Goal: Transaction & Acquisition: Purchase product/service

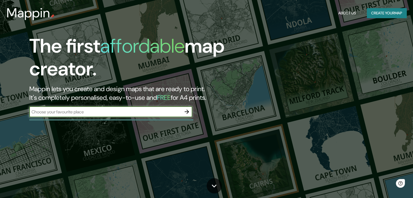
click at [107, 114] on input "text" at bounding box center [105, 112] width 152 height 6
click at [188, 109] on icon "button" at bounding box center [186, 111] width 7 height 7
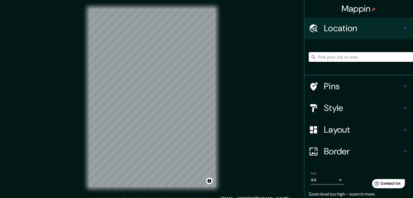
click at [367, 56] on input "Pick your city or area" at bounding box center [360, 57] width 104 height 10
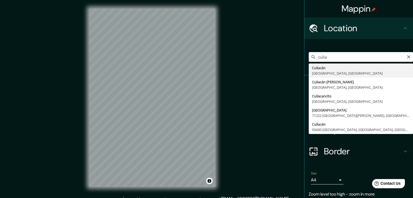
type input "Culiacán, Sinaloa, Mexico"
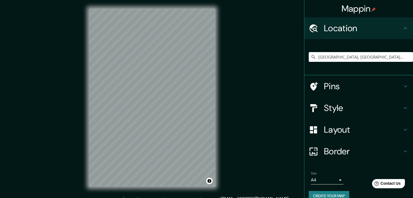
click at [330, 113] on h4 "Style" at bounding box center [363, 108] width 78 height 11
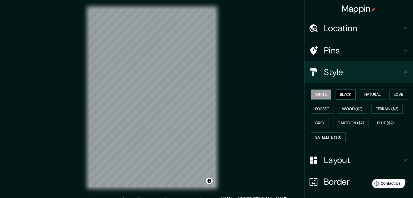
click at [346, 96] on button "Black" at bounding box center [345, 94] width 20 height 10
click at [345, 106] on button "Wood ($2)" at bounding box center [351, 109] width 29 height 10
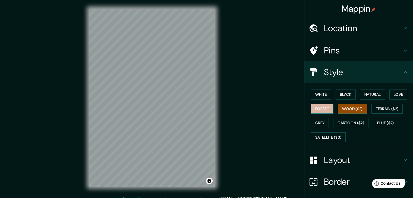
click at [315, 108] on button "Forest" at bounding box center [322, 109] width 23 height 10
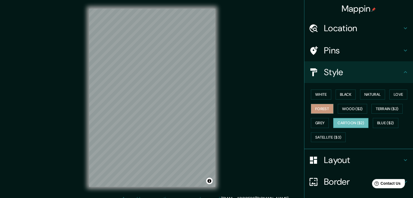
click at [335, 121] on button "Cartoon ($2)" at bounding box center [350, 123] width 35 height 10
click at [373, 123] on button "Blue ($2)" at bounding box center [384, 123] width 25 height 10
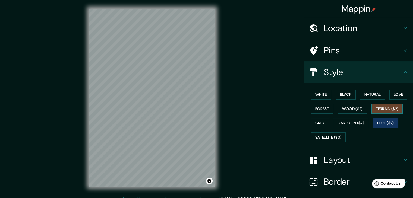
click at [382, 108] on button "Terrain ($2)" at bounding box center [386, 109] width 31 height 10
click at [318, 125] on button "Grey" at bounding box center [320, 123] width 18 height 10
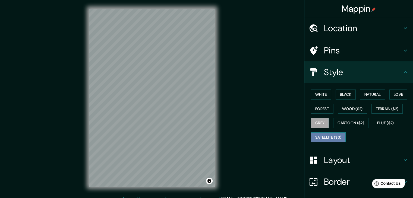
click at [325, 139] on button "Satellite ($3)" at bounding box center [328, 137] width 35 height 10
click at [391, 98] on button "Love" at bounding box center [398, 94] width 18 height 10
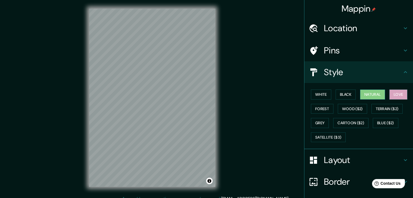
click at [370, 98] on button "Natural" at bounding box center [372, 94] width 25 height 10
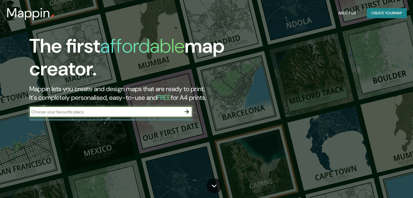
click at [131, 114] on input "text" at bounding box center [105, 112] width 152 height 6
type input "culiacan"
click at [131, 114] on input "culiacan" at bounding box center [105, 112] width 152 height 6
click at [189, 109] on icon "button" at bounding box center [186, 111] width 7 height 7
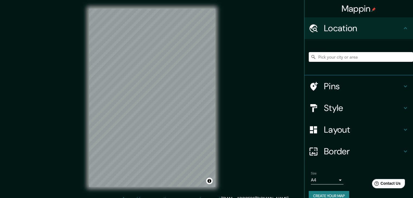
click at [335, 54] on input "Pick your city or area" at bounding box center [360, 57] width 104 height 10
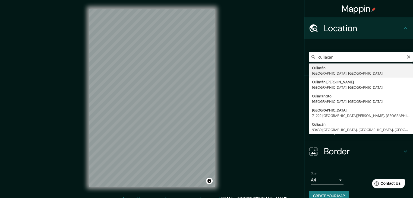
type input "[GEOGRAPHIC_DATA], [GEOGRAPHIC_DATA], [GEOGRAPHIC_DATA]"
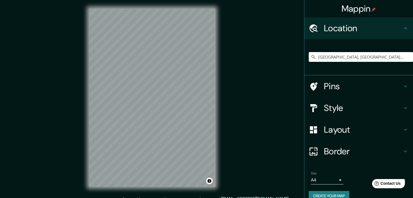
click at [345, 109] on h4 "Style" at bounding box center [363, 108] width 78 height 11
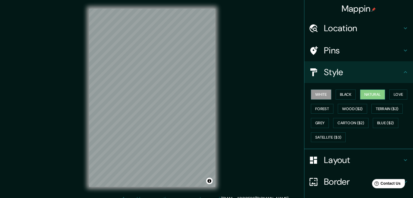
click at [360, 95] on button "Natural" at bounding box center [372, 94] width 25 height 10
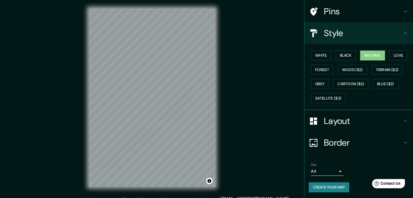
click at [341, 143] on h4 "Border" at bounding box center [363, 142] width 78 height 11
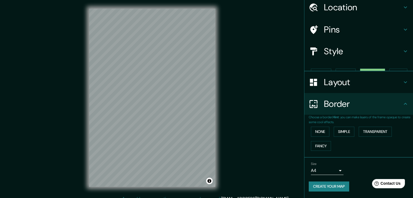
scroll to position [11, 0]
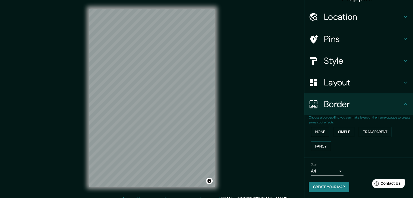
click at [314, 133] on button "None" at bounding box center [320, 132] width 18 height 10
click at [342, 132] on button "Simple" at bounding box center [343, 132] width 21 height 10
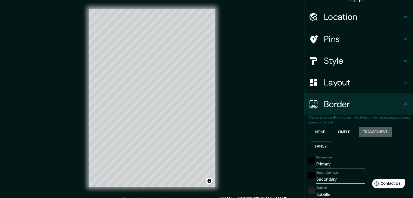
click at [364, 132] on button "Transparent" at bounding box center [374, 132] width 33 height 10
click at [321, 147] on button "Fancy" at bounding box center [321, 146] width 20 height 10
click at [313, 133] on button "None" at bounding box center [320, 132] width 18 height 10
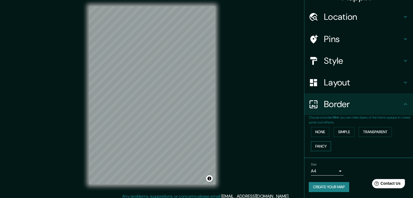
scroll to position [6, 0]
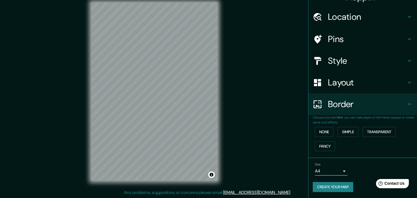
click at [335, 172] on body "Mappin Location Culiacán, Sinaloa, Mexico Pins Style Layout Border Choose a bor…" at bounding box center [208, 93] width 417 height 198
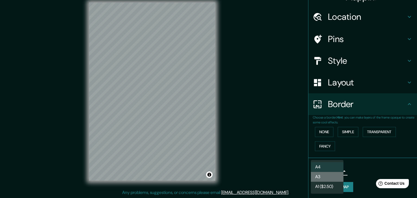
click at [332, 176] on li "A3" at bounding box center [327, 177] width 33 height 10
click at [332, 170] on body "Mappin Location Culiacán, Sinaloa, Mexico Pins Style Layout Border Choose a bor…" at bounding box center [208, 93] width 417 height 198
click at [331, 166] on li "A4" at bounding box center [327, 167] width 33 height 10
type input "single"
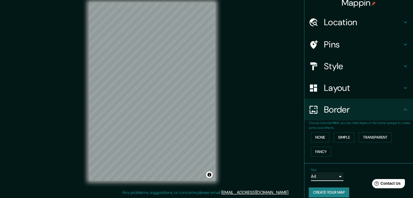
scroll to position [0, 0]
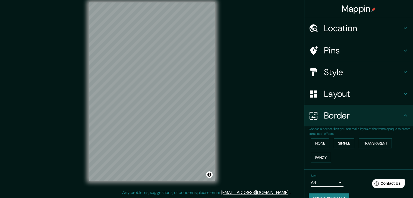
click at [355, 49] on h4 "Pins" at bounding box center [363, 50] width 78 height 11
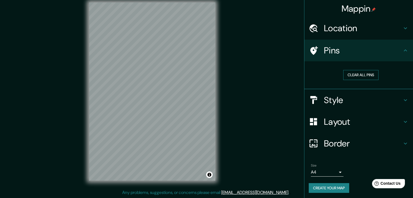
click at [354, 77] on button "Clear all pins" at bounding box center [360, 75] width 35 height 10
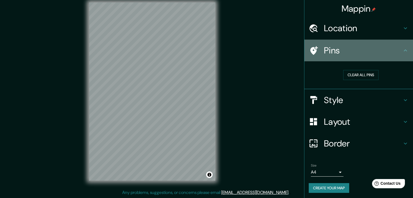
click at [331, 56] on h4 "Pins" at bounding box center [363, 50] width 78 height 11
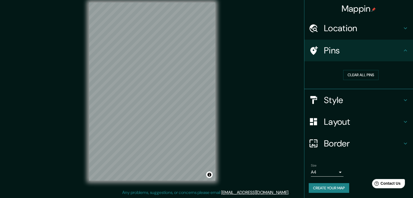
click at [331, 56] on h4 "Pins" at bounding box center [363, 50] width 78 height 11
click at [350, 30] on h4 "Location" at bounding box center [363, 28] width 78 height 11
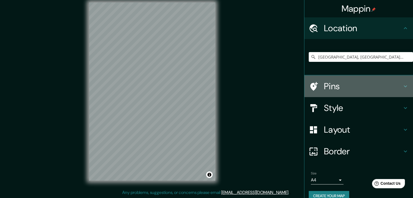
click at [334, 85] on h4 "Pins" at bounding box center [363, 86] width 78 height 11
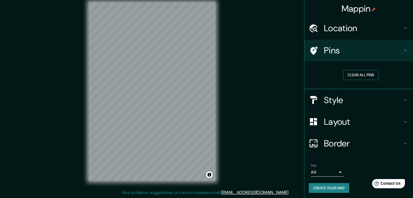
click at [365, 74] on button "Clear all pins" at bounding box center [360, 75] width 35 height 10
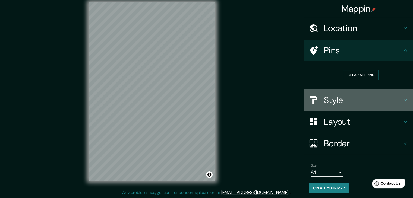
click at [346, 97] on h4 "Style" at bounding box center [363, 100] width 78 height 11
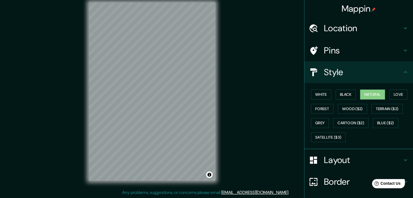
click at [327, 162] on h4 "Layout" at bounding box center [363, 160] width 78 height 11
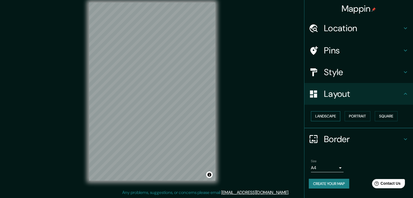
click at [332, 113] on button "Landscape" at bounding box center [325, 116] width 29 height 10
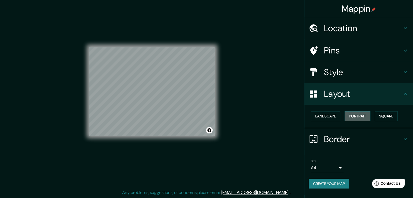
click at [356, 114] on button "Portrait" at bounding box center [357, 116] width 26 height 10
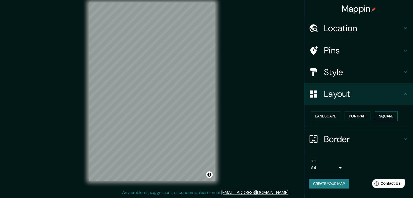
click at [384, 113] on button "Square" at bounding box center [385, 116] width 23 height 10
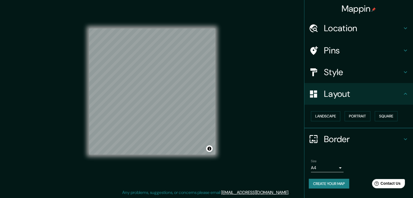
click at [345, 70] on h4 "Style" at bounding box center [363, 72] width 78 height 11
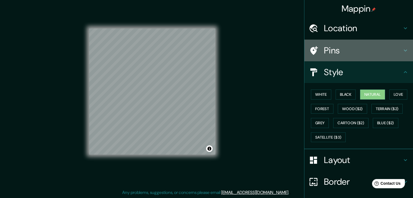
click at [349, 57] on div "Pins" at bounding box center [358, 51] width 108 height 22
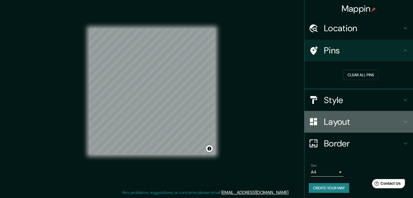
click at [334, 123] on h4 "Layout" at bounding box center [363, 121] width 78 height 11
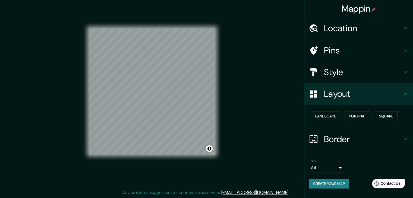
click at [343, 80] on div "Style" at bounding box center [358, 72] width 108 height 22
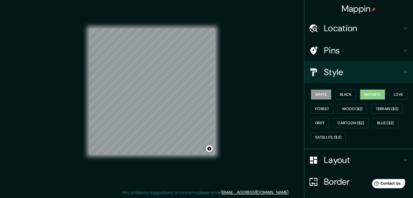
click at [322, 96] on button "White" at bounding box center [321, 94] width 20 height 10
click at [339, 95] on button "Black" at bounding box center [345, 94] width 20 height 10
click at [321, 95] on button "White" at bounding box center [321, 94] width 20 height 10
click at [315, 119] on button "Grey" at bounding box center [320, 123] width 18 height 10
click at [315, 95] on button "White" at bounding box center [321, 94] width 20 height 10
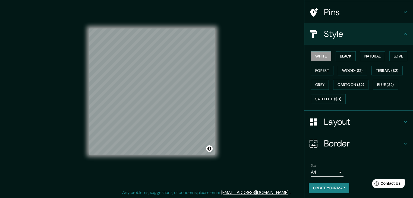
scroll to position [39, 0]
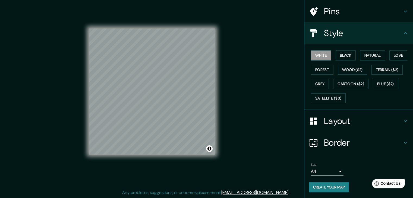
click at [324, 184] on button "Create your map" at bounding box center [328, 187] width 40 height 10
click at [324, 186] on div "Create your map" at bounding box center [358, 187] width 100 height 10
click at [363, 55] on button "Natural" at bounding box center [372, 55] width 25 height 10
click at [323, 80] on button "Grey" at bounding box center [320, 84] width 18 height 10
click at [324, 67] on button "Forest" at bounding box center [322, 70] width 23 height 10
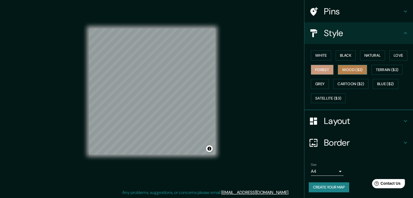
click at [341, 73] on button "Wood ($2)" at bounding box center [351, 70] width 29 height 10
click at [346, 91] on div "White Black Natural Love Forest Wood ($2) Terrain ($2) Grey Cartoon ($2) Blue (…" at bounding box center [360, 76] width 104 height 57
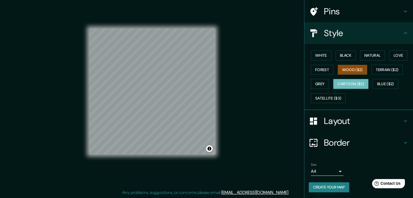
click at [351, 87] on button "Cartoon ($2)" at bounding box center [350, 84] width 35 height 10
click at [372, 83] on button "Blue ($2)" at bounding box center [384, 84] width 25 height 10
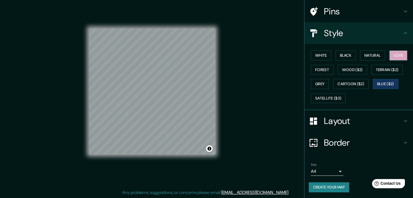
click at [389, 58] on button "Love" at bounding box center [398, 55] width 18 height 10
click at [323, 72] on button "Forest" at bounding box center [322, 70] width 23 height 10
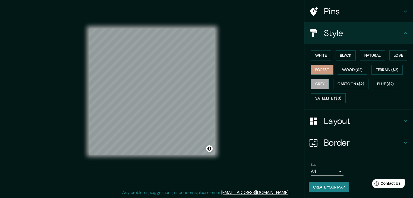
click at [322, 83] on button "Grey" at bounding box center [320, 84] width 18 height 10
click at [314, 66] on button "Forest" at bounding box center [322, 70] width 23 height 10
click at [312, 49] on div "White Black Natural Love Forest Wood ($2) Terrain ($2) Grey Cartoon ($2) Blue (…" at bounding box center [360, 76] width 104 height 57
click at [315, 50] on button "White" at bounding box center [321, 55] width 20 height 10
click at [335, 55] on button "Black" at bounding box center [345, 55] width 20 height 10
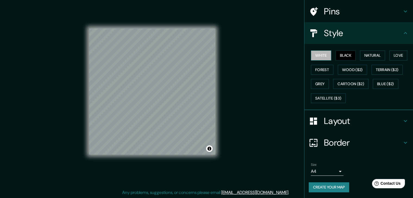
click at [311, 55] on button "White" at bounding box center [321, 55] width 20 height 10
click at [323, 183] on button "Create your map" at bounding box center [328, 187] width 40 height 10
click at [325, 189] on div "Create your map" at bounding box center [358, 187] width 100 height 10
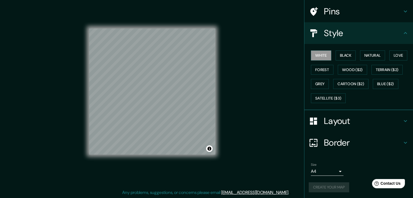
click at [325, 189] on div "Create your map" at bounding box center [358, 187] width 100 height 10
click at [370, 18] on div "Pins" at bounding box center [358, 12] width 108 height 22
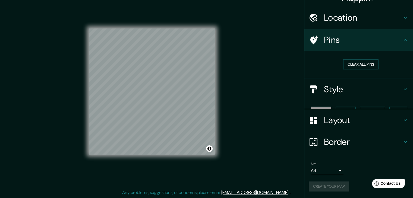
scroll to position [1, 0]
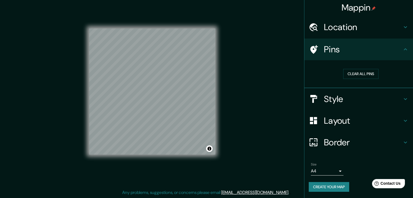
click at [329, 147] on h4 "Border" at bounding box center [363, 142] width 78 height 11
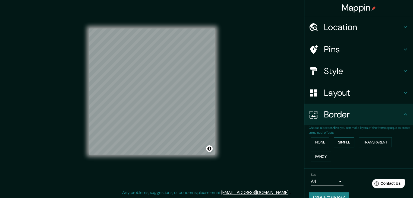
click at [337, 140] on button "Simple" at bounding box center [343, 142] width 21 height 10
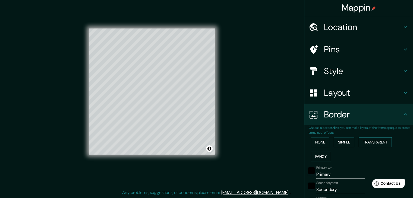
click at [359, 142] on button "Transparent" at bounding box center [374, 142] width 33 height 10
click at [320, 154] on button "Fancy" at bounding box center [321, 157] width 20 height 10
click at [314, 142] on button "None" at bounding box center [320, 142] width 18 height 10
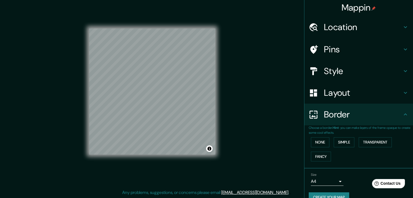
click at [336, 94] on h4 "Layout" at bounding box center [363, 92] width 78 height 11
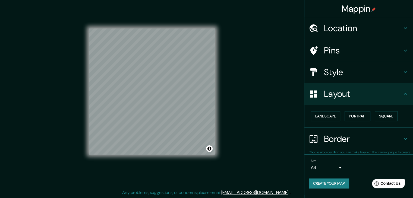
scroll to position [0, 0]
click at [327, 113] on button "Landscape" at bounding box center [325, 116] width 29 height 10
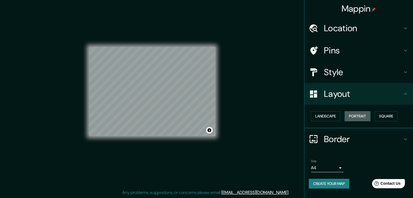
click at [352, 120] on button "Portrait" at bounding box center [357, 116] width 26 height 10
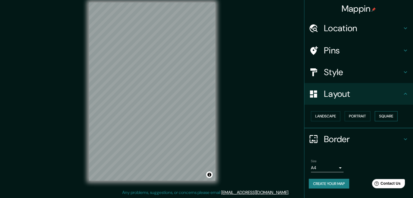
click at [376, 119] on button "Square" at bounding box center [385, 116] width 23 height 10
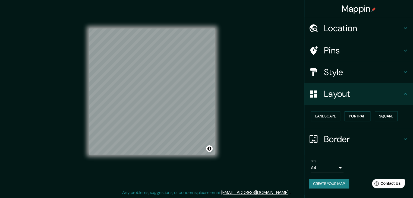
click at [355, 117] on button "Portrait" at bounding box center [357, 116] width 26 height 10
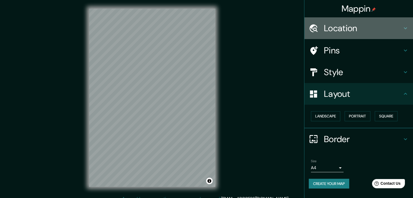
click at [344, 28] on h4 "Location" at bounding box center [363, 28] width 78 height 11
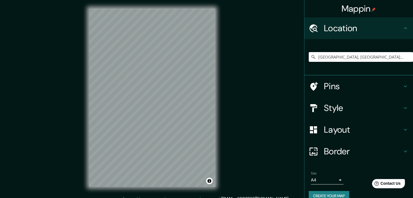
drag, startPoint x: 392, startPoint y: 60, endPoint x: 284, endPoint y: 63, distance: 108.0
click at [284, 63] on div "Mappin Location Culiacán, Sinaloa, Mexico Pins Style Layout Border Choose a bor…" at bounding box center [206, 102] width 413 height 204
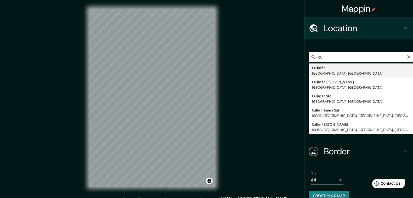
type input "[GEOGRAPHIC_DATA], [GEOGRAPHIC_DATA], [GEOGRAPHIC_DATA]"
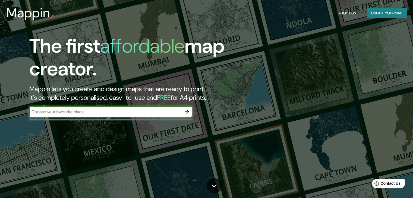
click at [179, 110] on input "text" at bounding box center [105, 112] width 152 height 6
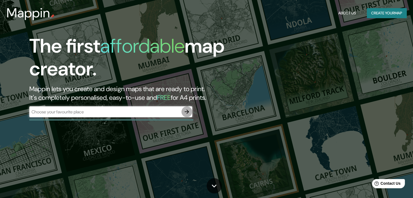
click at [186, 111] on icon "button" at bounding box center [186, 111] width 7 height 7
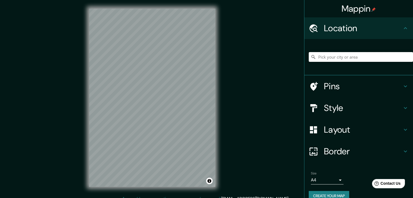
click at [318, 59] on input "Pick your city or area" at bounding box center [360, 57] width 104 height 10
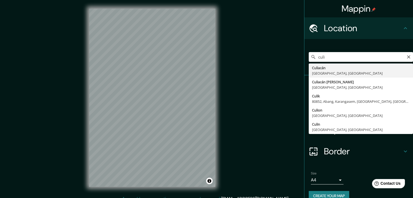
type input "[GEOGRAPHIC_DATA], [GEOGRAPHIC_DATA], [GEOGRAPHIC_DATA]"
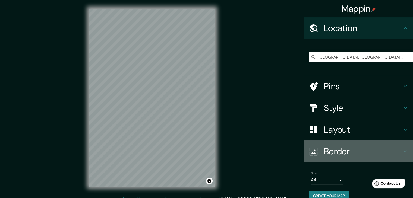
drag, startPoint x: 338, startPoint y: 152, endPoint x: 335, endPoint y: 152, distance: 3.0
click at [337, 152] on h4 "Border" at bounding box center [363, 151] width 78 height 11
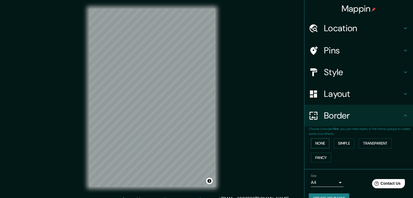
click at [320, 144] on button "None" at bounding box center [320, 143] width 18 height 10
click at [340, 145] on button "Simple" at bounding box center [343, 143] width 21 height 10
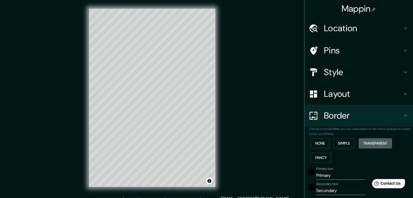
click at [369, 142] on button "Transparent" at bounding box center [374, 143] width 33 height 10
click at [318, 143] on button "None" at bounding box center [320, 143] width 18 height 10
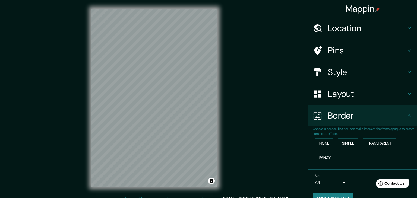
click at [326, 182] on body "Mappin Location Culiacán, Sinaloa, Mexico Pins Style Layout Border Choose a bor…" at bounding box center [208, 99] width 417 height 198
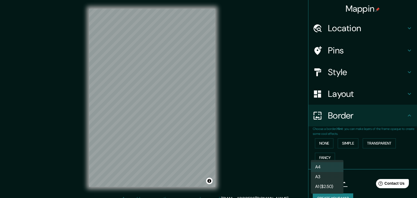
click at [324, 176] on li "A3" at bounding box center [327, 177] width 33 height 10
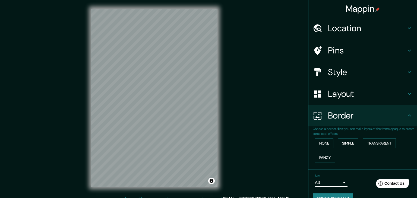
click at [322, 179] on body "Mappin Location Culiacán, Sinaloa, Mexico Pins Style Layout Border Choose a bor…" at bounding box center [208, 99] width 417 height 198
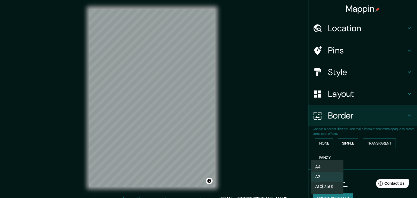
click at [324, 167] on li "A4" at bounding box center [327, 167] width 33 height 10
type input "single"
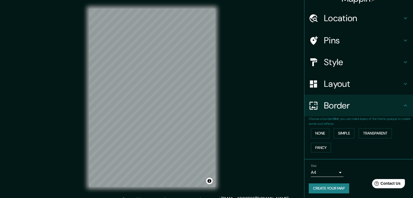
scroll to position [11, 0]
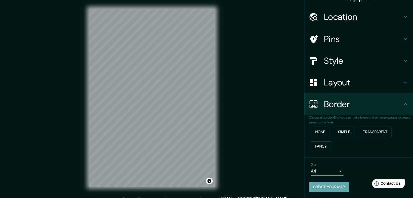
click at [329, 186] on button "Create your map" at bounding box center [328, 187] width 40 height 10
click at [329, 186] on div "Create your map" at bounding box center [358, 187] width 100 height 10
click at [359, 107] on h4 "Border" at bounding box center [363, 104] width 78 height 11
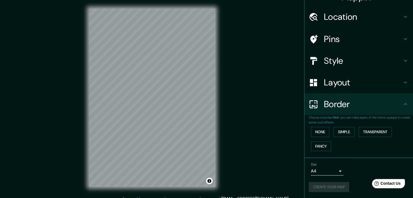
click at [383, 109] on h4 "Border" at bounding box center [363, 104] width 78 height 11
click at [402, 105] on icon at bounding box center [405, 104] width 7 height 7
click at [308, 105] on icon at bounding box center [312, 104] width 9 height 9
click at [304, 103] on div "Border" at bounding box center [358, 104] width 108 height 22
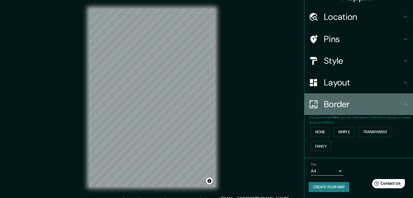
click at [308, 103] on icon at bounding box center [312, 104] width 9 height 9
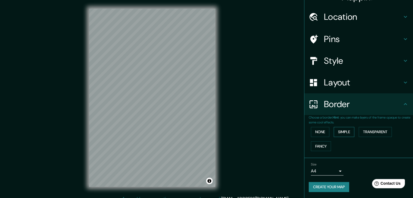
click at [344, 134] on button "Simple" at bounding box center [343, 132] width 21 height 10
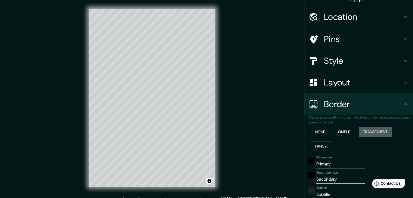
click at [366, 132] on button "Transparent" at bounding box center [374, 132] width 33 height 10
click at [311, 131] on button "None" at bounding box center [320, 132] width 18 height 10
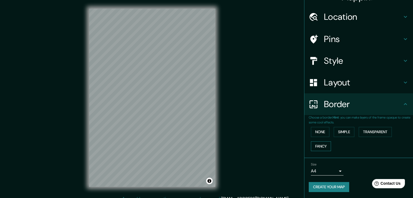
click at [316, 145] on button "Fancy" at bounding box center [321, 146] width 20 height 10
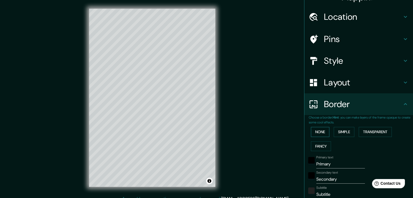
click at [318, 134] on button "None" at bounding box center [320, 132] width 18 height 10
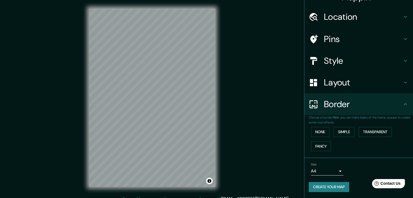
click at [330, 185] on button "Create your map" at bounding box center [328, 187] width 40 height 10
click at [334, 88] on div "Layout" at bounding box center [358, 83] width 108 height 22
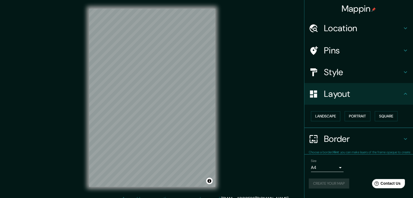
scroll to position [0, 0]
click at [327, 119] on button "Landscape" at bounding box center [325, 116] width 29 height 10
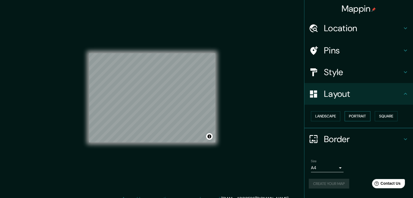
click at [346, 118] on button "Portrait" at bounding box center [357, 116] width 26 height 10
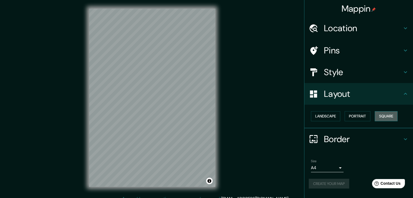
click at [383, 118] on button "Square" at bounding box center [385, 116] width 23 height 10
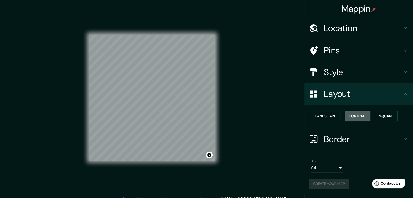
click at [358, 119] on button "Portrait" at bounding box center [357, 116] width 26 height 10
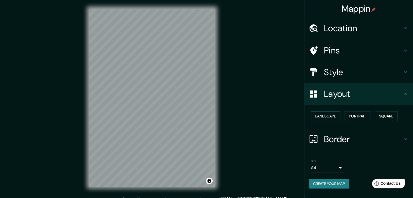
click at [332, 117] on button "Landscape" at bounding box center [325, 116] width 29 height 10
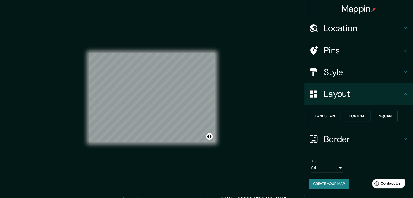
click at [350, 114] on button "Portrait" at bounding box center [357, 116] width 26 height 10
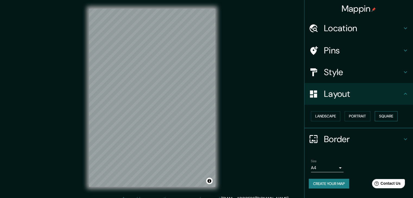
click at [381, 117] on button "Square" at bounding box center [385, 116] width 23 height 10
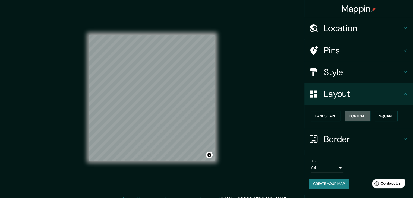
click at [359, 115] on button "Portrait" at bounding box center [357, 116] width 26 height 10
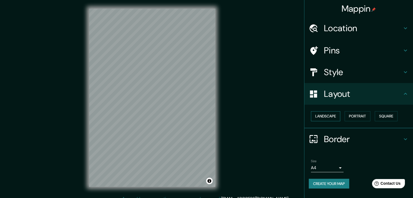
click at [320, 117] on button "Landscape" at bounding box center [325, 116] width 29 height 10
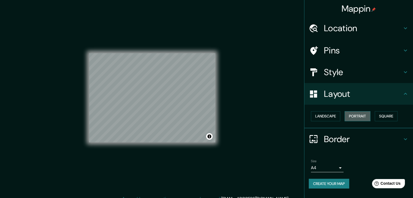
click at [357, 112] on button "Portrait" at bounding box center [357, 116] width 26 height 10
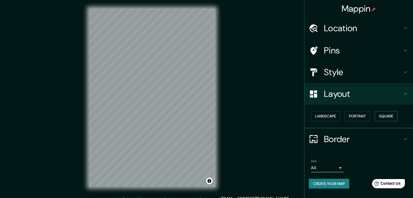
click at [384, 117] on button "Square" at bounding box center [385, 116] width 23 height 10
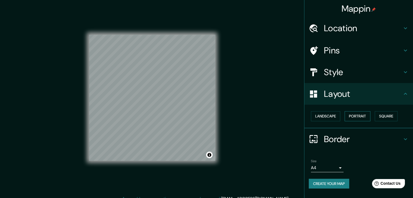
click at [362, 119] on button "Portrait" at bounding box center [357, 116] width 26 height 10
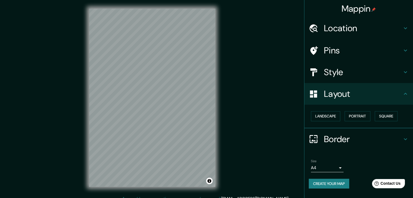
click at [389, 122] on div "Landscape [GEOGRAPHIC_DATA]" at bounding box center [360, 116] width 104 height 14
click at [388, 121] on div "Landscape [GEOGRAPHIC_DATA]" at bounding box center [360, 116] width 104 height 14
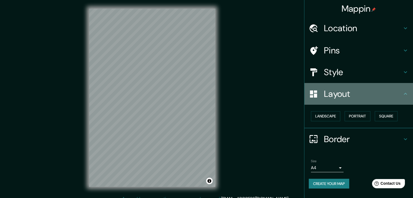
click at [355, 92] on h4 "Layout" at bounding box center [363, 93] width 78 height 11
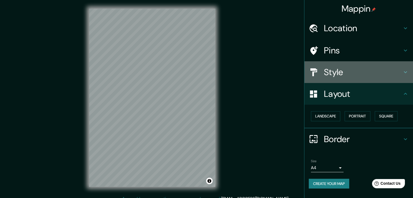
click at [353, 75] on h4 "Style" at bounding box center [363, 72] width 78 height 11
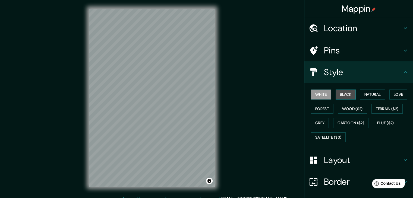
click at [345, 97] on button "Black" at bounding box center [345, 94] width 20 height 10
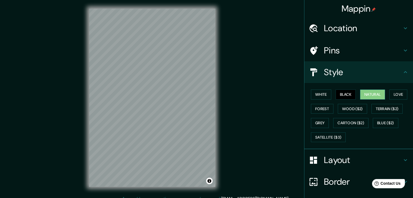
click at [362, 94] on button "Natural" at bounding box center [372, 94] width 25 height 10
click at [315, 91] on button "White" at bounding box center [321, 94] width 20 height 10
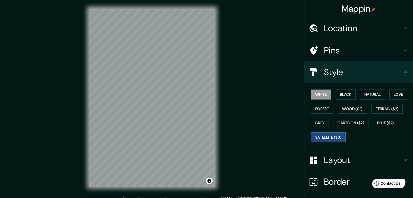
click at [325, 138] on button "Satellite ($3)" at bounding box center [328, 137] width 35 height 10
click at [318, 119] on button "Grey" at bounding box center [320, 123] width 18 height 10
click at [331, 134] on button "Satellite ($3)" at bounding box center [328, 137] width 35 height 10
click at [321, 95] on button "White" at bounding box center [321, 94] width 20 height 10
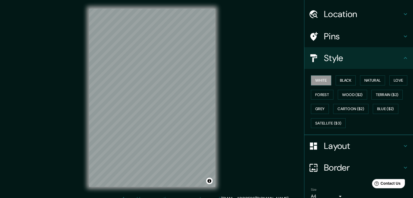
scroll to position [39, 0]
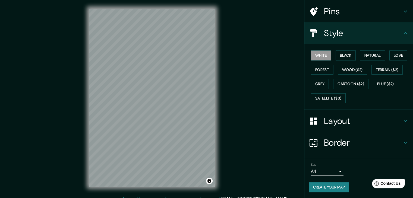
click at [372, 147] on h4 "Border" at bounding box center [363, 142] width 78 height 11
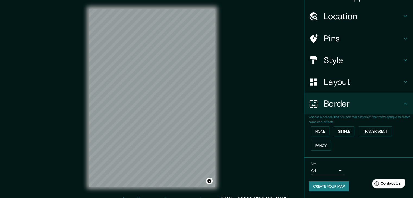
scroll to position [11, 0]
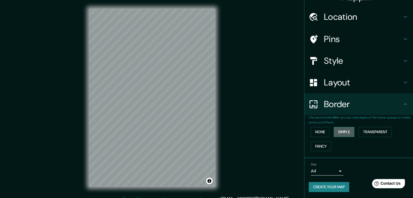
click at [340, 133] on button "Simple" at bounding box center [343, 132] width 21 height 10
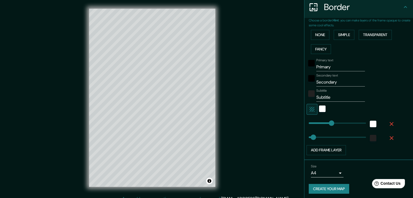
scroll to position [110, 0]
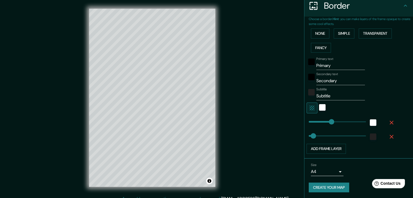
click at [321, 184] on button "Create your map" at bounding box center [328, 188] width 40 height 10
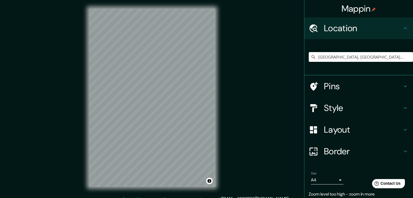
click at [360, 56] on input "[GEOGRAPHIC_DATA], [GEOGRAPHIC_DATA], [GEOGRAPHIC_DATA]" at bounding box center [360, 57] width 104 height 10
click at [380, 57] on input "[GEOGRAPHIC_DATA], [GEOGRAPHIC_DATA], [GEOGRAPHIC_DATA]" at bounding box center [360, 57] width 104 height 10
drag, startPoint x: 378, startPoint y: 58, endPoint x: 247, endPoint y: 50, distance: 131.7
click at [245, 50] on div "Mappin Location Culiacán, Sinaloa, Mexico Pins Style Layout Border Choose a bor…" at bounding box center [206, 102] width 413 height 204
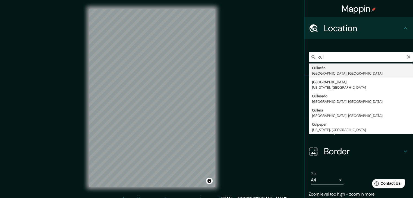
type input "[GEOGRAPHIC_DATA], [GEOGRAPHIC_DATA], [GEOGRAPHIC_DATA]"
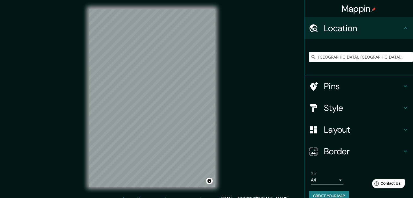
click at [351, 81] on h4 "Pins" at bounding box center [363, 86] width 78 height 11
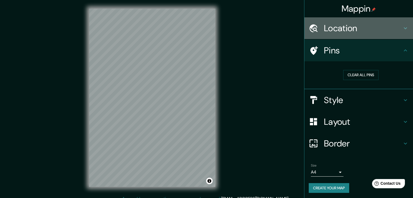
click at [358, 28] on h4 "Location" at bounding box center [363, 28] width 78 height 11
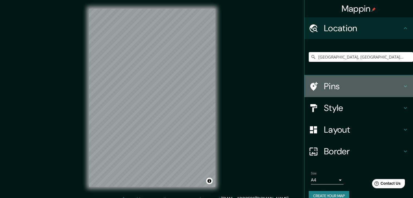
click at [346, 81] on h4 "Pins" at bounding box center [363, 86] width 78 height 11
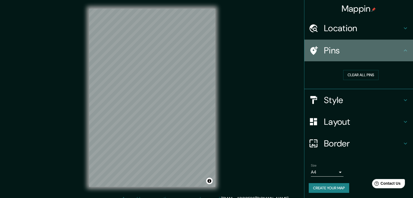
click at [309, 50] on icon at bounding box center [312, 50] width 9 height 9
click at [402, 49] on icon at bounding box center [405, 50] width 7 height 7
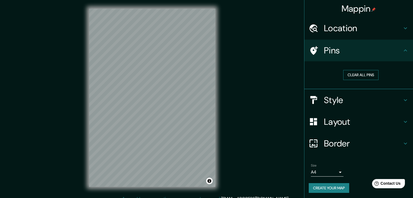
click at [365, 75] on button "Clear all pins" at bounding box center [360, 75] width 35 height 10
click at [331, 98] on h4 "Style" at bounding box center [363, 100] width 78 height 11
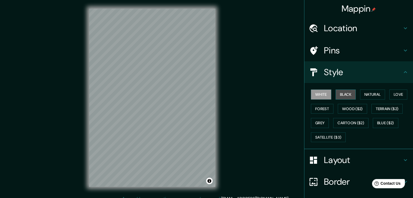
click at [341, 94] on button "Black" at bounding box center [345, 94] width 20 height 10
click at [318, 97] on button "White" at bounding box center [321, 94] width 20 height 10
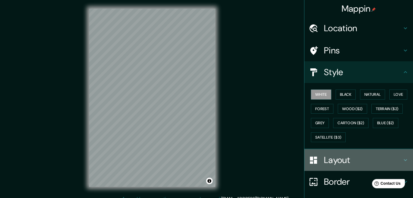
click at [326, 160] on h4 "Layout" at bounding box center [363, 160] width 78 height 11
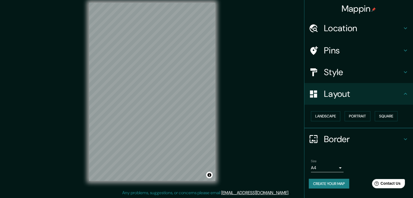
scroll to position [6, 0]
click at [320, 118] on button "Landscape" at bounding box center [325, 116] width 29 height 10
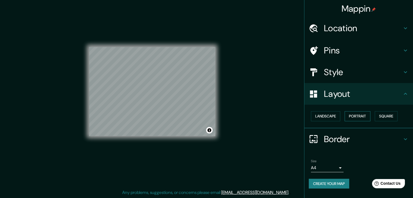
click at [355, 117] on button "Portrait" at bounding box center [357, 116] width 26 height 10
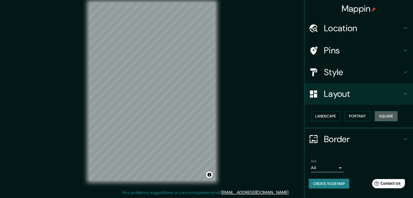
click at [385, 117] on button "Square" at bounding box center [385, 116] width 23 height 10
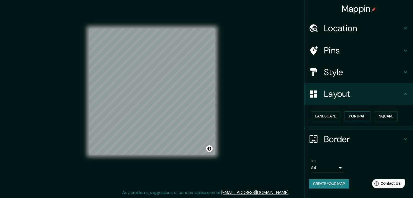
click at [363, 116] on button "Portrait" at bounding box center [357, 116] width 26 height 10
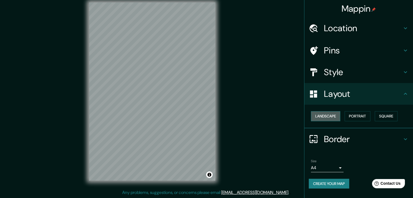
click at [327, 115] on button "Landscape" at bounding box center [325, 116] width 29 height 10
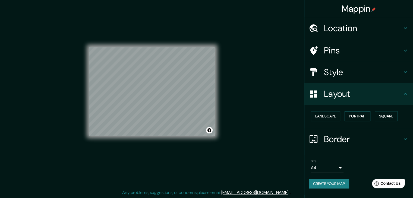
click at [345, 115] on button "Portrait" at bounding box center [357, 116] width 26 height 10
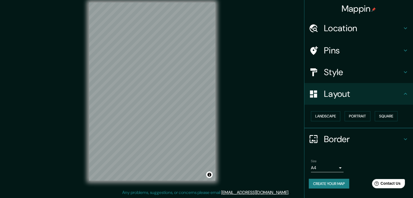
click at [332, 134] on h4 "Border" at bounding box center [363, 139] width 78 height 11
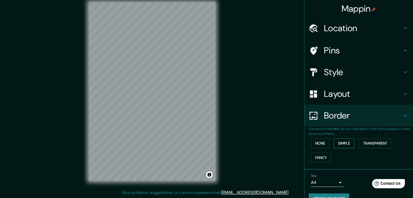
click at [339, 141] on button "Simple" at bounding box center [343, 143] width 21 height 10
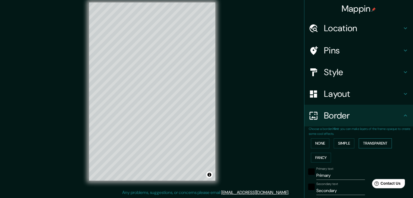
click at [366, 140] on button "Transparent" at bounding box center [374, 143] width 33 height 10
click at [315, 156] on button "Fancy" at bounding box center [321, 158] width 20 height 10
click at [311, 140] on button "None" at bounding box center [320, 143] width 18 height 10
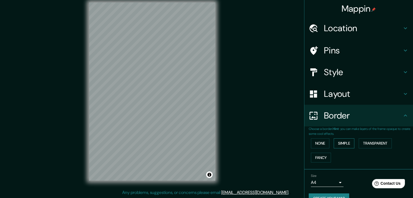
click at [340, 140] on button "Simple" at bounding box center [343, 143] width 21 height 10
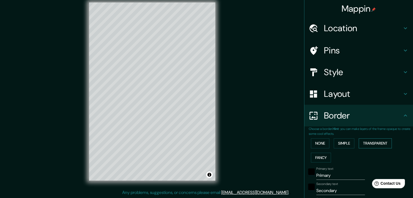
click at [369, 142] on button "Transparent" at bounding box center [374, 143] width 33 height 10
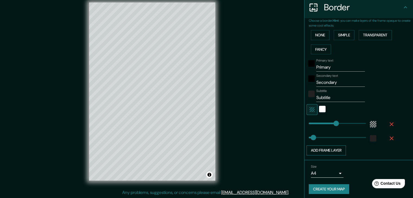
scroll to position [108, 0]
click at [319, 110] on div "white" at bounding box center [322, 109] width 7 height 7
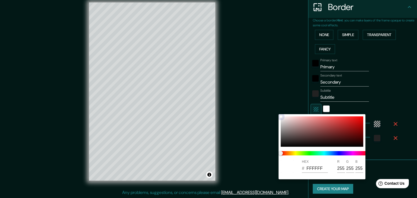
type input "223"
type input "37"
type input "8F1919"
type input "143"
type input "25"
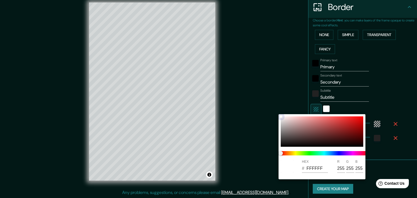
type input "25"
type input "223"
type input "37"
type input "BB2A2A"
type input "187"
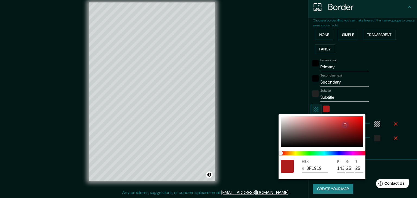
type input "42"
type input "223"
type input "37"
type input "9D3636"
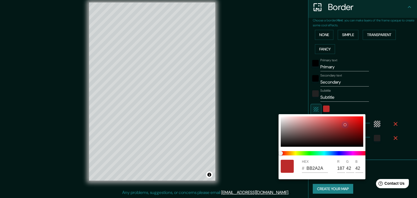
type input "157"
type input "54"
type input "223"
type input "37"
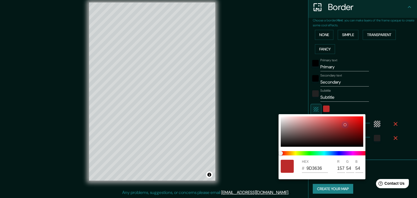
type input "5F3E3E"
type input "95"
type input "62"
type input "223"
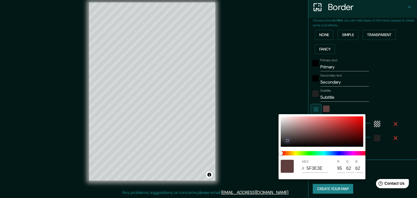
type input "37"
type input "353131"
type input "53"
type input "49"
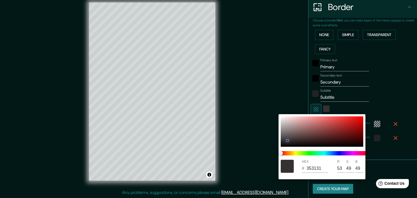
type input "223"
type input "37"
type input "281B1B"
type input "40"
type input "27"
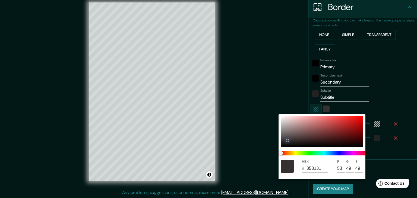
type input "27"
type input "223"
type input "37"
type input "1A0E0E"
type input "26"
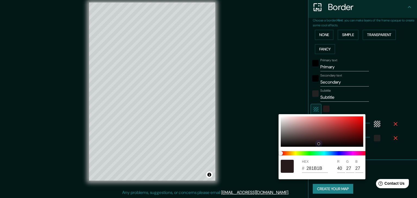
type input "14"
type input "223"
type input "37"
type input "150D0D"
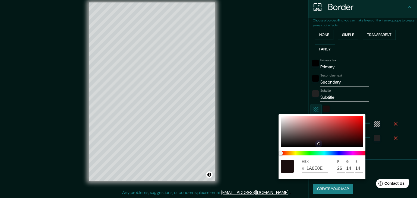
type input "21"
type input "13"
drag, startPoint x: 348, startPoint y: 129, endPoint x: 296, endPoint y: 66, distance: 82.3
click at [297, 66] on div "HEX # 150D0D R 21 G 13 B 13" at bounding box center [208, 99] width 417 height 198
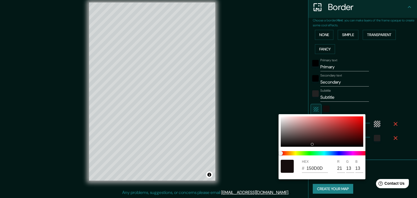
click at [250, 74] on div at bounding box center [208, 99] width 417 height 198
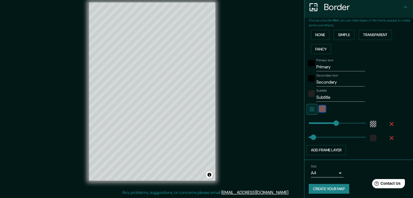
click at [319, 109] on div "color-150D0D" at bounding box center [322, 109] width 7 height 7
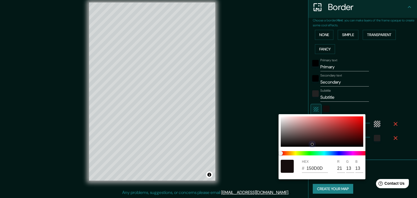
type input "223"
type input "37"
type input "C8BABA"
type input "200"
type input "186"
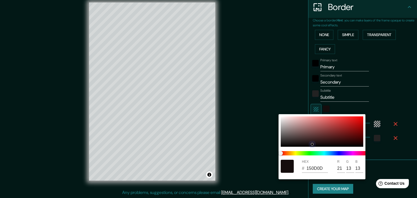
type input "186"
drag, startPoint x: 268, startPoint y: 100, endPoint x: 277, endPoint y: 111, distance: 14.9
click at [259, 94] on div "HEX # C8BABA R 200 G 186 B 186" at bounding box center [208, 99] width 417 height 198
type input "223"
type input "37"
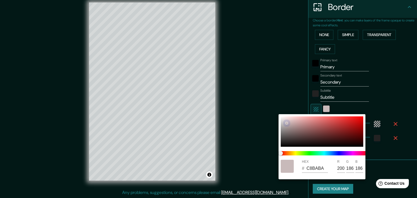
type input "F6F5F5"
type input "246"
type input "245"
drag, startPoint x: 287, startPoint y: 122, endPoint x: 270, endPoint y: 104, distance: 24.0
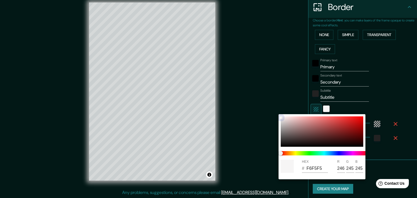
click at [270, 104] on div "HEX # F6F5F5 R 246 G 245 B 245" at bounding box center [208, 99] width 417 height 198
click at [266, 103] on div at bounding box center [208, 99] width 417 height 198
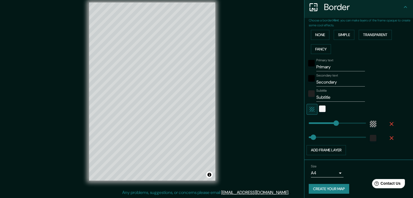
click at [329, 188] on button "Create your map" at bounding box center [328, 189] width 40 height 10
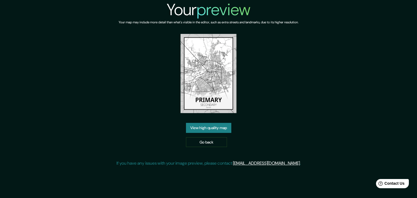
click at [207, 130] on link "View high quality map" at bounding box center [208, 128] width 45 height 10
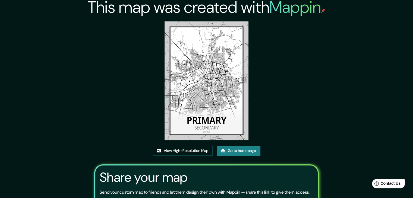
scroll to position [2, 0]
click at [212, 114] on img at bounding box center [206, 81] width 84 height 119
click at [183, 149] on link "View High-Resolution Map" at bounding box center [183, 151] width 60 height 10
click at [250, 150] on link "Go to homepage" at bounding box center [238, 151] width 43 height 10
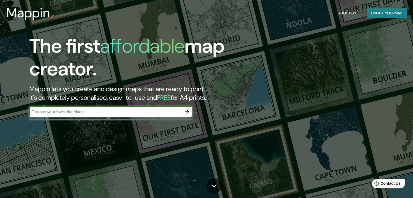
click at [186, 109] on icon "button" at bounding box center [186, 111] width 7 height 7
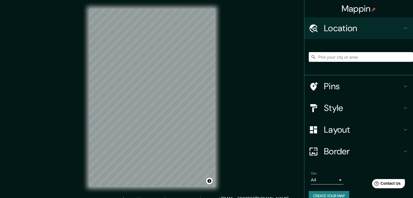
click at [340, 57] on input "Pick your city or area" at bounding box center [360, 57] width 104 height 10
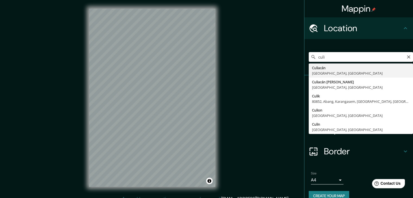
type input "[GEOGRAPHIC_DATA], [GEOGRAPHIC_DATA], [GEOGRAPHIC_DATA]"
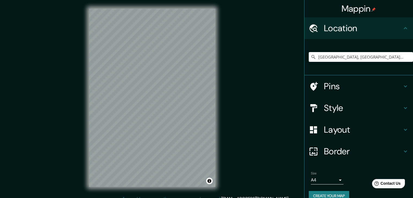
click at [363, 89] on h4 "Pins" at bounding box center [363, 86] width 78 height 11
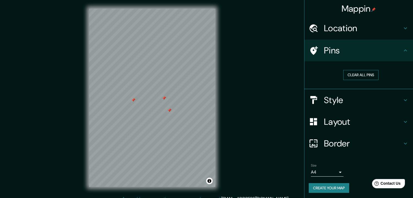
click at [351, 76] on button "Clear all pins" at bounding box center [360, 75] width 35 height 10
click at [352, 73] on button "Clear all pins" at bounding box center [360, 75] width 35 height 10
click at [333, 103] on h4 "Style" at bounding box center [363, 100] width 78 height 11
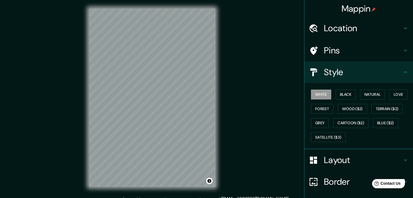
click at [337, 156] on h4 "Layout" at bounding box center [363, 160] width 78 height 11
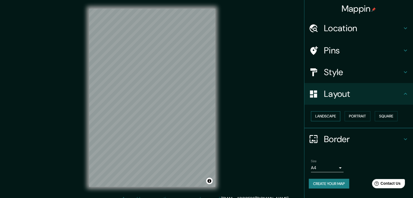
click at [324, 116] on button "Landscape" at bounding box center [325, 116] width 29 height 10
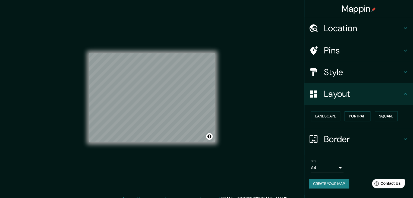
click at [369, 111] on button "Portrait" at bounding box center [357, 116] width 26 height 10
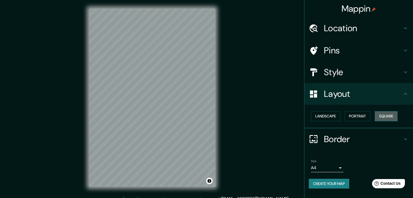
click at [385, 114] on button "Square" at bounding box center [385, 116] width 23 height 10
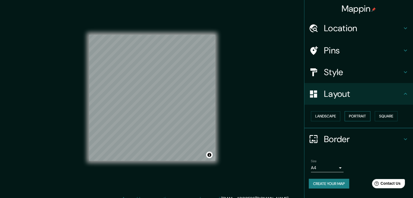
click at [362, 116] on button "Portrait" at bounding box center [357, 116] width 26 height 10
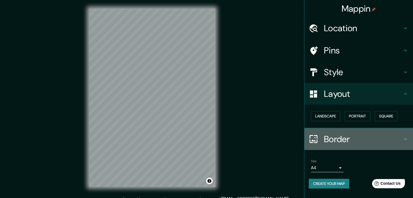
click at [340, 142] on h4 "Border" at bounding box center [363, 139] width 78 height 11
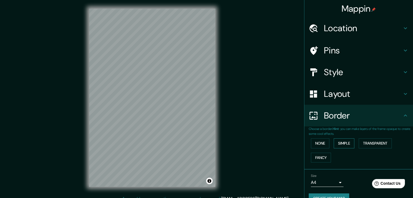
click at [333, 142] on button "Simple" at bounding box center [343, 143] width 21 height 10
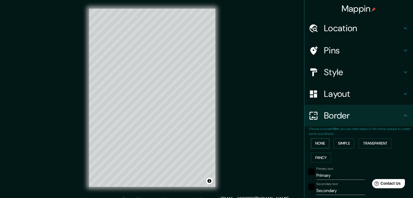
click at [319, 142] on button "None" at bounding box center [320, 143] width 18 height 10
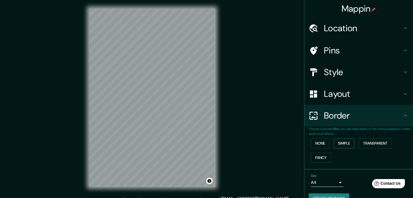
click at [338, 142] on button "Simple" at bounding box center [343, 143] width 21 height 10
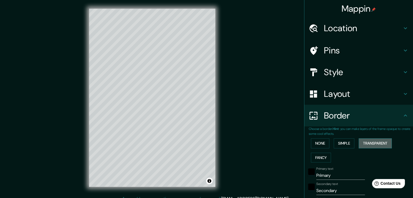
click at [362, 141] on button "Transparent" at bounding box center [374, 143] width 33 height 10
click at [315, 156] on button "Fancy" at bounding box center [321, 158] width 20 height 10
click at [315, 145] on button "None" at bounding box center [320, 143] width 18 height 10
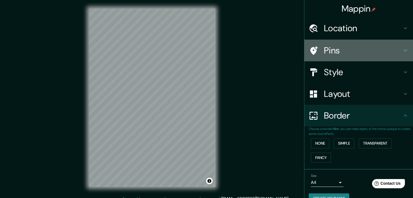
click at [324, 52] on h4 "Pins" at bounding box center [363, 50] width 78 height 11
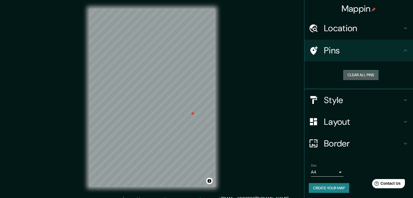
click at [347, 70] on button "Clear all pins" at bounding box center [360, 75] width 35 height 10
click at [362, 71] on button "Clear all pins" at bounding box center [360, 75] width 35 height 10
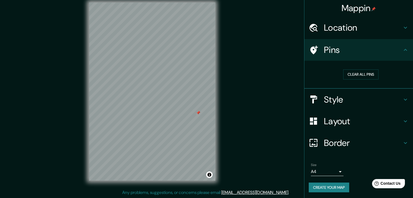
scroll to position [1, 0]
click at [330, 185] on button "Create your map" at bounding box center [328, 187] width 40 height 10
click at [328, 183] on button "Create your map" at bounding box center [328, 187] width 40 height 10
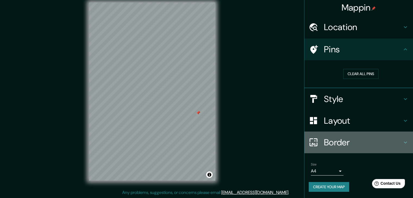
click at [373, 143] on h4 "Border" at bounding box center [363, 142] width 78 height 11
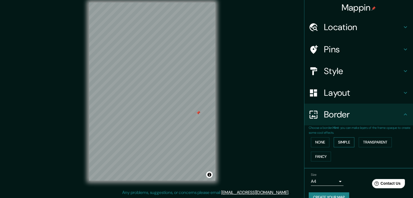
click at [338, 145] on button "Simple" at bounding box center [343, 142] width 21 height 10
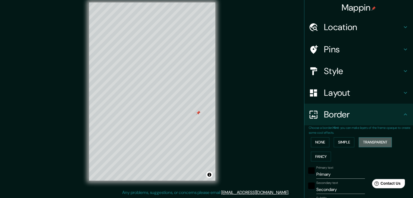
click at [372, 146] on button "Transparent" at bounding box center [374, 142] width 33 height 10
click at [318, 155] on button "Fancy" at bounding box center [321, 157] width 20 height 10
click at [371, 143] on button "Transparent" at bounding box center [374, 142] width 33 height 10
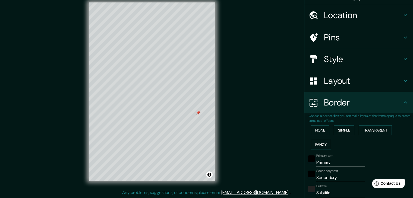
scroll to position [28, 0]
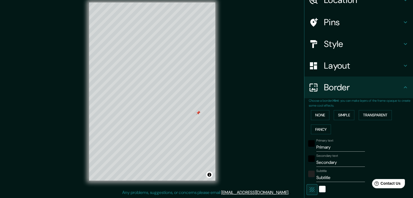
click at [329, 147] on input "Primary" at bounding box center [340, 147] width 49 height 9
drag, startPoint x: 333, startPoint y: 148, endPoint x: 308, endPoint y: 146, distance: 25.0
click at [308, 146] on div "Primary text Primary" at bounding box center [350, 145] width 89 height 13
type input "C"
type input "223"
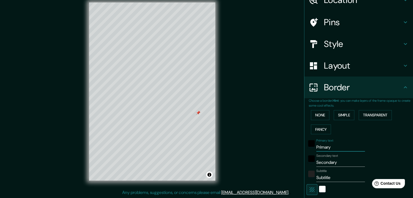
type input "37"
type input "CU"
type input "223"
type input "37"
type input "CUL"
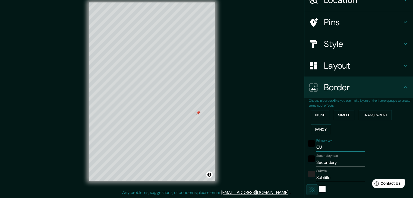
type input "223"
type input "37"
type input "CULI"
type input "223"
type input "37"
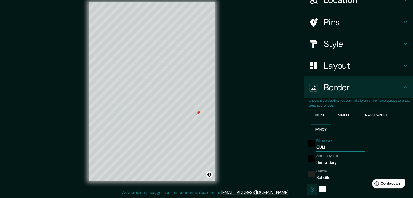
type input "CULIA"
type input "223"
type input "37"
type input "CULIAC"
type input "223"
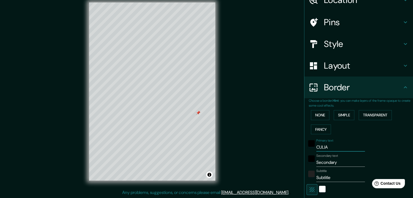
type input "37"
type input "CULIACÁ"
type input "223"
type input "37"
type input "CULIACÁN"
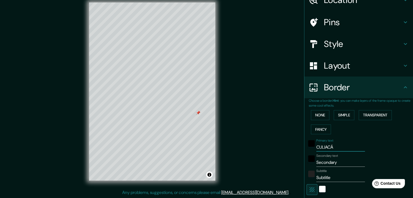
type input "223"
type input "37"
type input "CULIACÁN"
click at [336, 158] on input "Secondary" at bounding box center [340, 162] width 49 height 9
drag, startPoint x: 336, startPoint y: 158, endPoint x: 311, endPoint y: 158, distance: 25.0
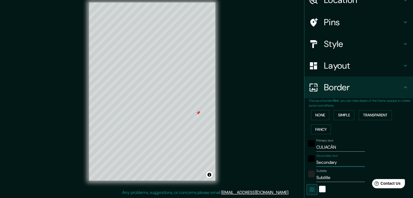
click at [311, 158] on div "Secondary text Secondary" at bounding box center [350, 160] width 89 height 13
type input "S"
type input "223"
type input "37"
type input "SI"
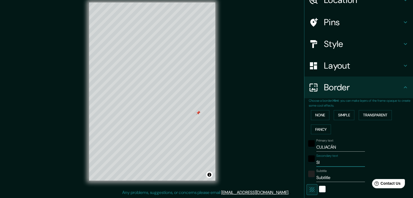
type input "223"
type input "37"
type input "SIN"
type input "223"
type input "37"
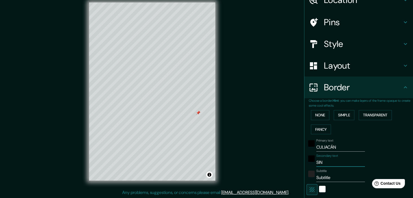
type input "SINA"
type input "223"
type input "37"
type input "SINAL"
type input "223"
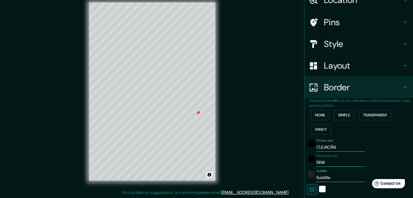
type input "37"
type input "SINALO"
type input "223"
type input "37"
type input "[GEOGRAPHIC_DATA]"
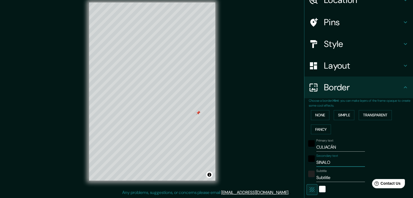
type input "223"
type input "37"
type input "[GEOGRAPHIC_DATA]"
click at [283, 135] on div "Mappin Location [GEOGRAPHIC_DATA], [GEOGRAPHIC_DATA], [GEOGRAPHIC_DATA] Pins St…" at bounding box center [206, 96] width 413 height 204
click at [338, 115] on button "Simple" at bounding box center [343, 115] width 21 height 10
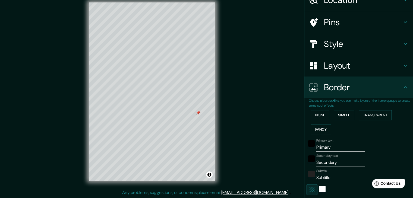
click at [372, 117] on button "Transparent" at bounding box center [374, 115] width 33 height 10
drag, startPoint x: 326, startPoint y: 130, endPoint x: 323, endPoint y: 129, distance: 2.9
click at [325, 130] on button "Fancy" at bounding box center [321, 129] width 20 height 10
click at [315, 119] on button "None" at bounding box center [320, 115] width 18 height 10
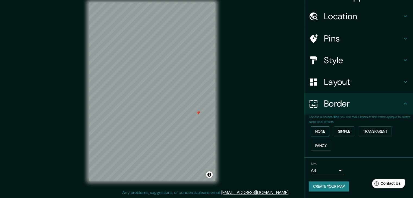
scroll to position [11, 0]
click at [320, 186] on button "Create your map" at bounding box center [328, 187] width 40 height 10
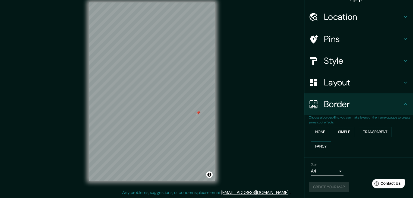
click at [320, 186] on div "Create your map" at bounding box center [358, 187] width 100 height 10
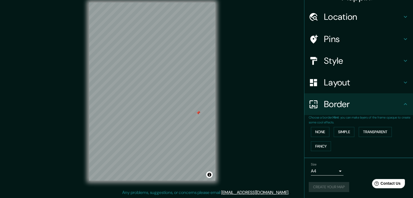
click at [320, 186] on div "Create your map" at bounding box center [358, 187] width 100 height 10
click at [312, 142] on button "Fancy" at bounding box center [321, 146] width 20 height 10
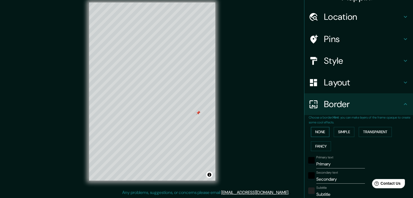
click at [315, 130] on button "None" at bounding box center [320, 132] width 18 height 10
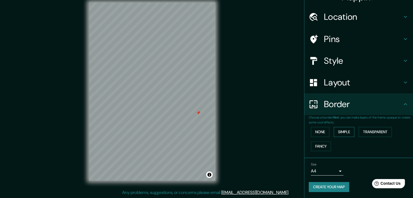
click at [339, 130] on button "Simple" at bounding box center [343, 132] width 21 height 10
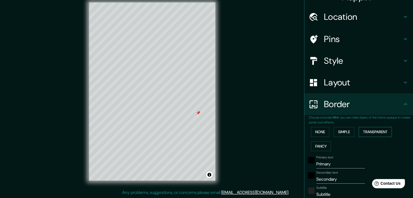
click at [377, 128] on button "Transparent" at bounding box center [374, 132] width 33 height 10
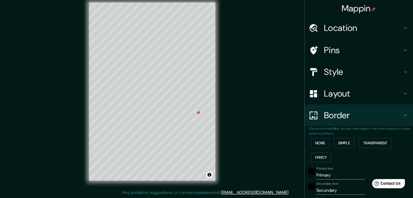
scroll to position [0, 0]
click at [329, 75] on h4 "Style" at bounding box center [363, 72] width 78 height 11
type input "223"
type input "37"
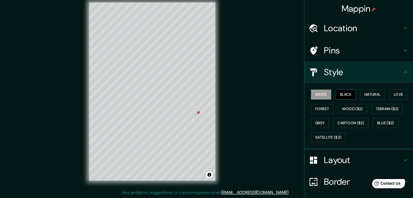
click at [335, 93] on button "Black" at bounding box center [345, 94] width 20 height 10
click at [382, 95] on div "White Black Natural Love Forest Wood ($2) Terrain ($2) Grey Cartoon ($2) Blue (…" at bounding box center [360, 115] width 104 height 57
click at [379, 96] on button "Natural" at bounding box center [372, 94] width 25 height 10
click at [324, 94] on button "White" at bounding box center [321, 94] width 20 height 10
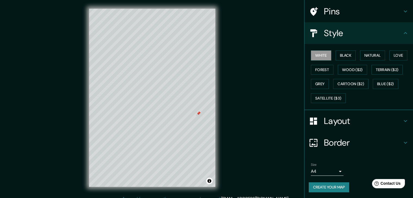
click at [336, 114] on div "Layout" at bounding box center [358, 121] width 108 height 22
type input "223"
type input "37"
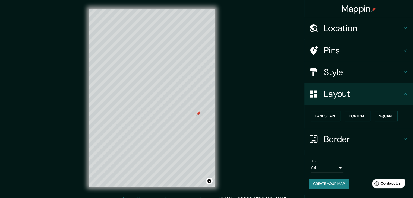
click at [334, 147] on div "Border" at bounding box center [358, 139] width 108 height 22
type input "223"
type input "37"
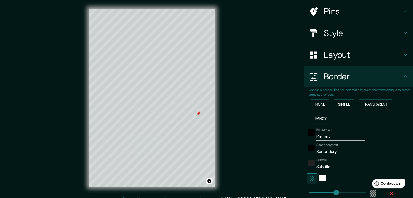
scroll to position [81, 0]
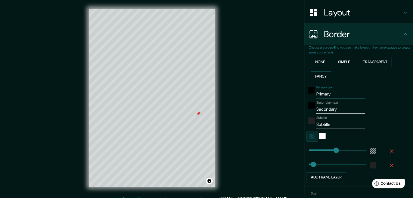
drag, startPoint x: 333, startPoint y: 97, endPoint x: 295, endPoint y: 97, distance: 37.4
click at [295, 97] on div "Mappin Location [GEOGRAPHIC_DATA], [GEOGRAPHIC_DATA], [GEOGRAPHIC_DATA] Pins St…" at bounding box center [206, 102] width 413 height 204
type input "C"
type input "223"
type input "37"
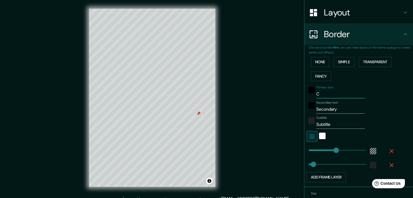
type input "Cu"
type input "223"
type input "37"
type input "Cul"
type input "223"
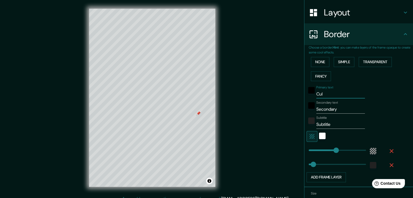
type input "37"
type input "Culi"
type input "223"
type input "37"
type input "Culia"
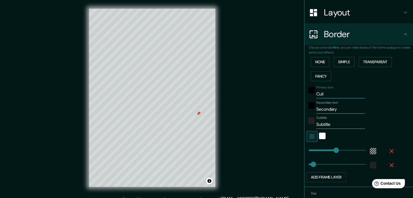
type input "223"
type input "37"
type input "Culi"
type input "223"
type input "37"
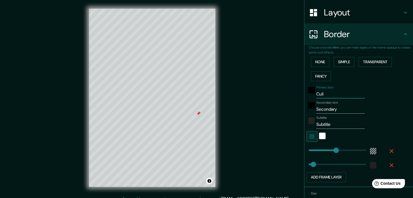
type input "Culia"
type input "223"
type input "37"
type input "Culiac"
type input "223"
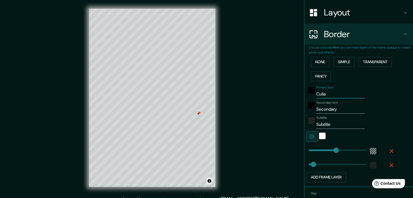
type input "37"
type input "Culiacá"
type input "223"
type input "37"
type input "Culiacán"
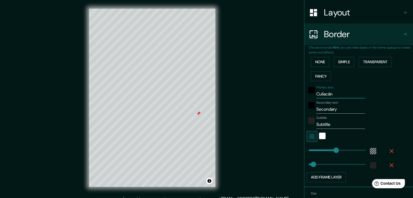
type input "223"
type input "37"
type input "Culiacán"
drag, startPoint x: 339, startPoint y: 107, endPoint x: 306, endPoint y: 105, distance: 33.1
click at [306, 105] on div "Secondary text Secondary" at bounding box center [350, 107] width 89 height 13
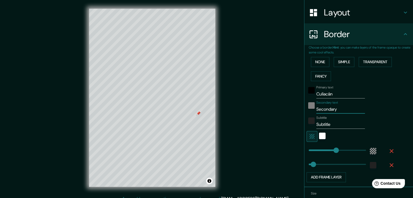
type input "s"
type input "223"
type input "37"
type input "si"
type input "223"
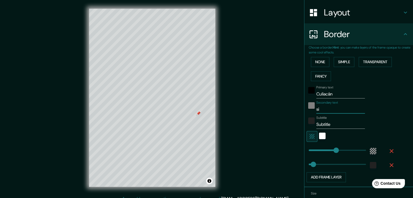
type input "37"
type input "sin"
type input "223"
type input "37"
type input "sina"
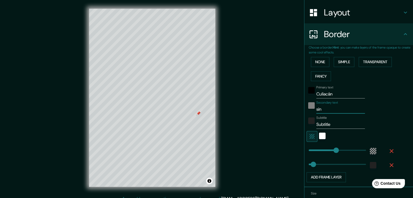
type input "223"
type input "37"
type input "sinal"
type input "223"
type input "37"
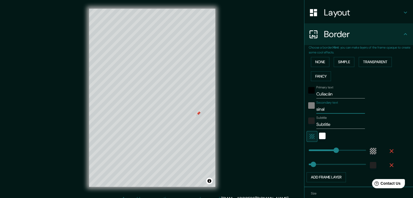
type input "sinalo"
type input "223"
type input "37"
type input "[GEOGRAPHIC_DATA]"
type input "223"
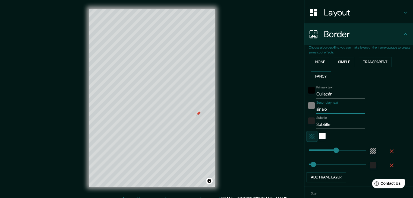
type input "37"
type input "[GEOGRAPHIC_DATA]"
drag, startPoint x: 337, startPoint y: 126, endPoint x: 303, endPoint y: 124, distance: 33.9
click at [306, 124] on div "Subtitle Subtitle" at bounding box center [350, 122] width 89 height 13
type input "t"
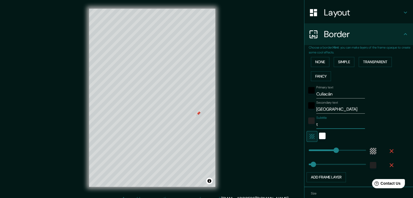
type input "223"
type input "37"
type input "te"
type input "223"
type input "37"
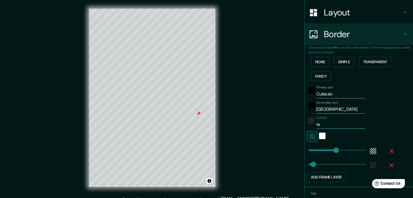
type input "t"
type input "223"
type input "37"
type input "223"
type input "37"
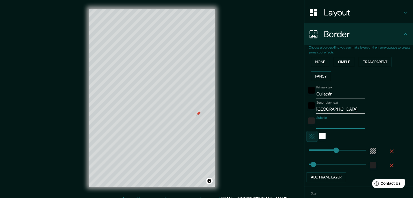
type input "T"
type input "223"
type input "37"
type input "TE"
type input "223"
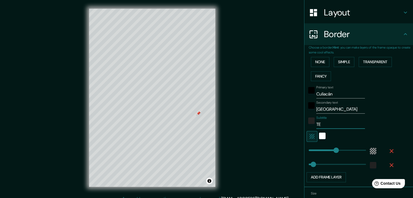
type input "37"
type input "TEE"
type input "223"
type input "37"
type input "TE"
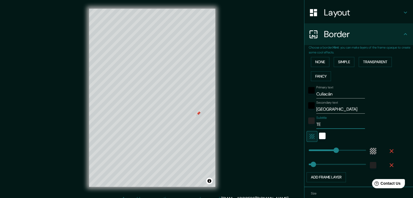
type input "223"
type input "37"
type input "TER"
type input "223"
type input "37"
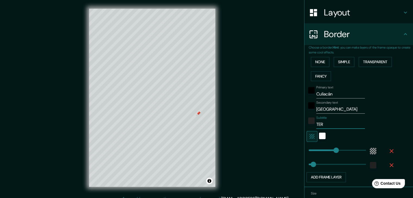
type input "TERR"
type input "223"
type input "37"
type input "TERRE"
type input "223"
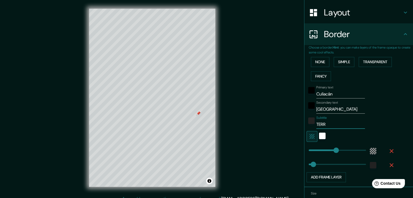
type input "37"
type input "TERREN"
type input "223"
type input "37"
type input "TERRENO"
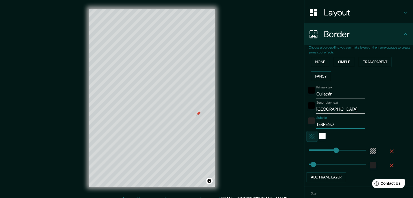
type input "223"
type input "37"
type input "223"
type input "TERRENO"
type input "294"
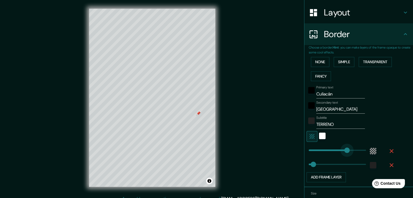
drag, startPoint x: 334, startPoint y: 151, endPoint x: 340, endPoint y: 153, distance: 7.0
type input "37"
type input "465"
drag, startPoint x: 339, startPoint y: 152, endPoint x: 372, endPoint y: 158, distance: 34.0
type input "37"
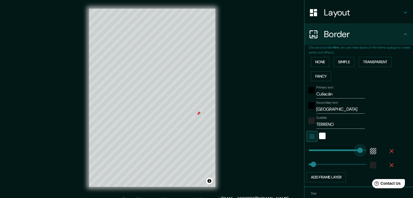
type input "0"
drag, startPoint x: 356, startPoint y: 151, endPoint x: 296, endPoint y: 145, distance: 60.0
type input "37"
type input "72"
drag, startPoint x: 307, startPoint y: 149, endPoint x: 312, endPoint y: 151, distance: 5.5
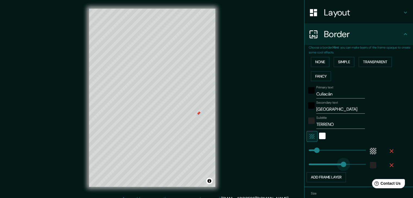
type input "294"
drag, startPoint x: 312, startPoint y: 165, endPoint x: 342, endPoint y: 171, distance: 30.6
drag, startPoint x: 341, startPoint y: 171, endPoint x: 319, endPoint y: 166, distance: 22.7
click at [318, 166] on div "Primary text Culiacán Secondary text sinaloa Subtitle TERRENO Add frame layer" at bounding box center [351, 132] width 87 height 99
type input "0"
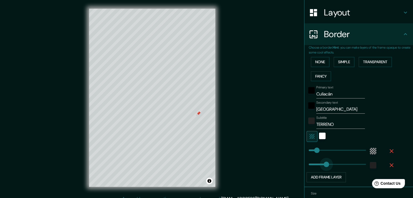
drag, startPoint x: 336, startPoint y: 164, endPoint x: 289, endPoint y: 162, distance: 46.9
type input "30"
drag, startPoint x: 305, startPoint y: 165, endPoint x: 308, endPoint y: 166, distance: 3.1
type input "76"
drag, startPoint x: 307, startPoint y: 166, endPoint x: 314, endPoint y: 167, distance: 6.4
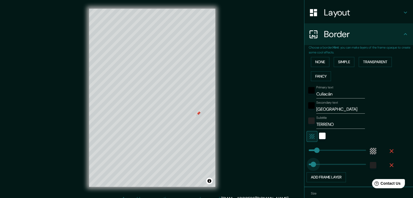
type input "32"
drag, startPoint x: 314, startPoint y: 167, endPoint x: 308, endPoint y: 166, distance: 5.5
type input "0"
drag, startPoint x: 308, startPoint y: 166, endPoint x: 294, endPoint y: 163, distance: 14.8
type input "23"
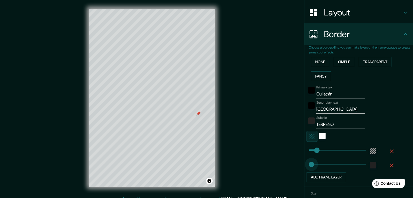
drag, startPoint x: 304, startPoint y: 165, endPoint x: 307, endPoint y: 165, distance: 3.0
type input "41"
click at [342, 62] on button "Simple" at bounding box center [343, 62] width 21 height 10
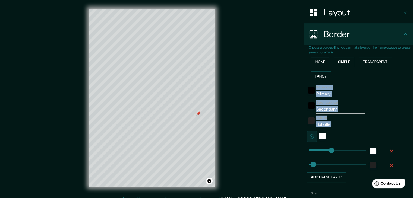
click at [315, 62] on button "None" at bounding box center [320, 62] width 18 height 10
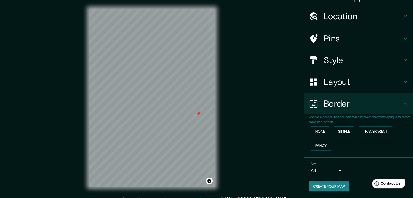
scroll to position [11, 0]
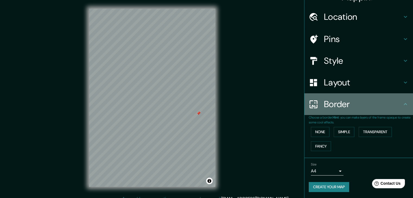
click at [342, 101] on h4 "Border" at bounding box center [363, 104] width 78 height 11
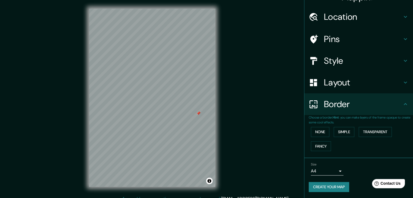
click at [403, 95] on div "Border" at bounding box center [358, 104] width 108 height 22
drag, startPoint x: 328, startPoint y: 133, endPoint x: 332, endPoint y: 133, distance: 4.3
click at [328, 133] on div "None Simple Transparent Fancy" at bounding box center [360, 139] width 104 height 28
click at [338, 132] on button "Simple" at bounding box center [343, 132] width 21 height 10
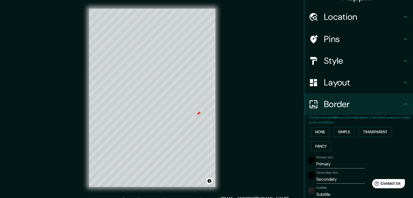
click at [351, 152] on div "None Simple Transparent Fancy" at bounding box center [360, 139] width 104 height 28
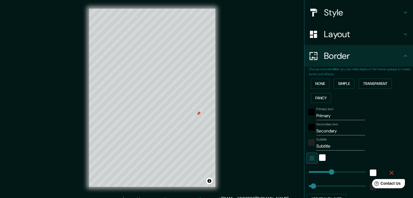
scroll to position [66, 0]
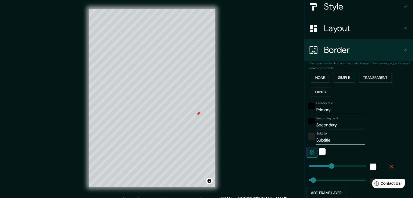
click at [335, 109] on input "Primary" at bounding box center [340, 110] width 49 height 9
drag, startPoint x: 335, startPoint y: 109, endPoint x: 306, endPoint y: 109, distance: 29.3
click at [306, 109] on div "Primary text Primary" at bounding box center [350, 107] width 89 height 13
type input "C"
type input "37"
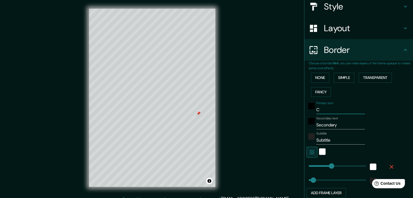
type input "Cu"
type input "37"
type input "Cul"
type input "37"
type input "Culi"
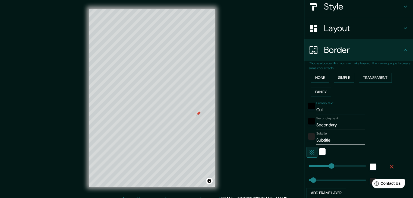
type input "37"
type input "Culia"
type input "37"
type input "Culiac"
type input "37"
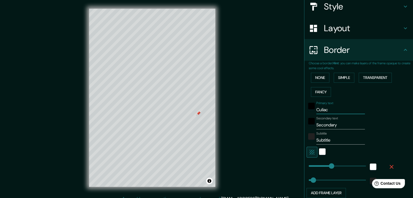
type input "Culiacá"
type input "37"
type input "Culiacán"
type input "37"
type input "Culiacán"
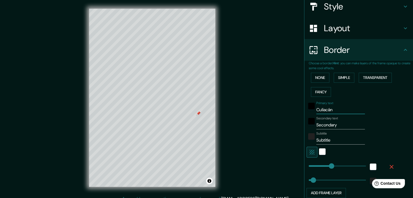
click at [339, 126] on input "Secondary" at bounding box center [340, 125] width 49 height 9
drag, startPoint x: 339, startPoint y: 126, endPoint x: 301, endPoint y: 121, distance: 37.9
click at [304, 121] on div "Choose a border. Hint : you can make layers of the frame opaque to create some …" at bounding box center [358, 132] width 108 height 142
type input "s"
type input "37"
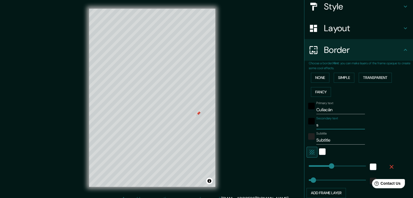
type input "si"
type input "37"
type input "sin"
type input "37"
type input "sina"
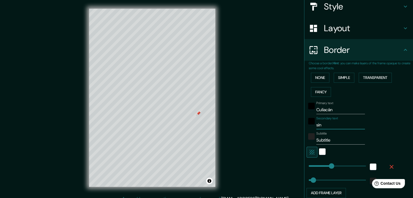
type input "37"
type input "sinal"
type input "37"
type input "sinali"
type input "37"
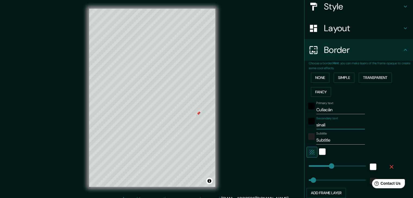
type input "sinalia"
type input "37"
type input "sinali"
type input "37"
type input "sinal"
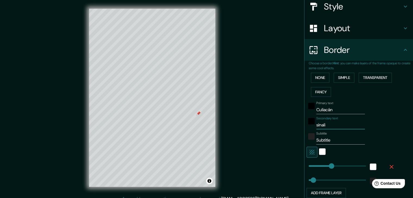
type input "37"
type input "sinalo"
type input "37"
click at [330, 140] on input "Subtitle" at bounding box center [340, 140] width 49 height 9
drag, startPoint x: 330, startPoint y: 140, endPoint x: 280, endPoint y: 139, distance: 50.5
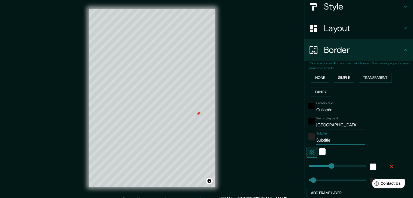
click at [280, 139] on div "Mappin Location [GEOGRAPHIC_DATA], [GEOGRAPHIC_DATA], [GEOGRAPHIC_DATA] Pins St…" at bounding box center [206, 102] width 413 height 204
click at [278, 122] on div "Mappin Location [GEOGRAPHIC_DATA], [GEOGRAPHIC_DATA], [GEOGRAPHIC_DATA] Pins St…" at bounding box center [206, 102] width 413 height 204
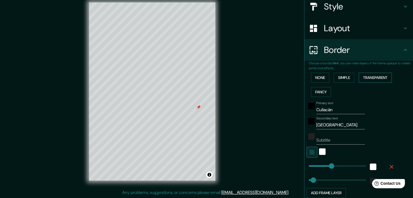
click at [362, 76] on button "Transparent" at bounding box center [374, 78] width 33 height 10
drag, startPoint x: 333, startPoint y: 142, endPoint x: 287, endPoint y: 140, distance: 45.6
click at [289, 141] on div "Mappin Location [GEOGRAPHIC_DATA], [GEOGRAPHIC_DATA], [GEOGRAPHIC_DATA] Pins St…" at bounding box center [206, 96] width 413 height 204
click at [246, 150] on div "Mappin Location [GEOGRAPHIC_DATA], [GEOGRAPHIC_DATA], [GEOGRAPHIC_DATA] Pins St…" at bounding box center [206, 96] width 413 height 204
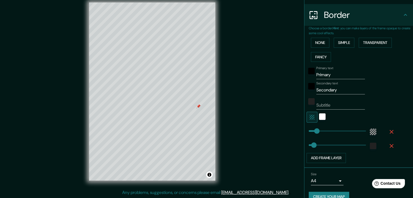
scroll to position [110, 0]
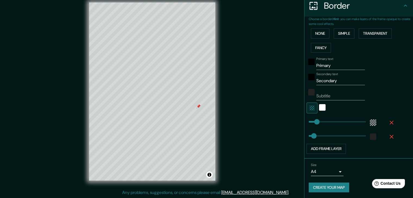
click at [323, 188] on button "Create your map" at bounding box center [328, 188] width 40 height 10
click at [337, 63] on input "Primary" at bounding box center [340, 65] width 49 height 9
drag, startPoint x: 337, startPoint y: 63, endPoint x: 278, endPoint y: 65, distance: 59.4
click at [278, 65] on div "Mappin Location [GEOGRAPHIC_DATA], [GEOGRAPHIC_DATA], [GEOGRAPHIC_DATA] Pins St…" at bounding box center [206, 96] width 413 height 204
drag, startPoint x: 341, startPoint y: 78, endPoint x: 294, endPoint y: 75, distance: 47.6
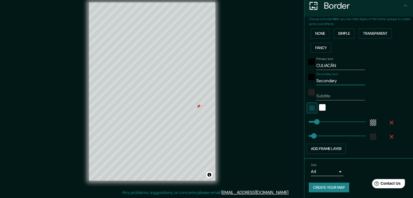
click at [294, 75] on div "Mappin Location [GEOGRAPHIC_DATA], [GEOGRAPHIC_DATA], [GEOGRAPHIC_DATA] Pins St…" at bounding box center [206, 96] width 413 height 204
click at [313, 187] on button "Create your map" at bounding box center [328, 188] width 40 height 10
click at [324, 188] on button "Create your map" at bounding box center [328, 188] width 40 height 10
click at [325, 172] on body "Mappin Location [GEOGRAPHIC_DATA], [GEOGRAPHIC_DATA], [GEOGRAPHIC_DATA] Pins St…" at bounding box center [206, 93] width 413 height 198
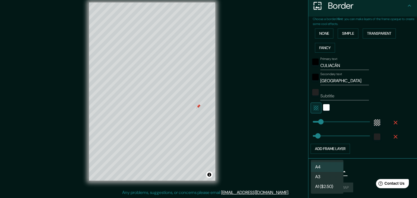
click at [332, 176] on li "A3" at bounding box center [327, 177] width 33 height 10
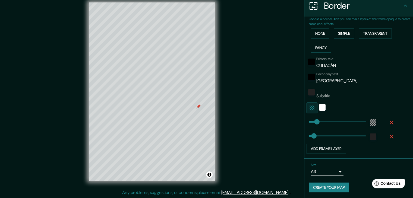
click at [328, 172] on body "Mappin Location [GEOGRAPHIC_DATA], [GEOGRAPHIC_DATA], [GEOGRAPHIC_DATA] Pins St…" at bounding box center [206, 93] width 413 height 198
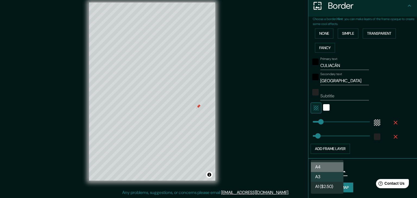
click at [327, 166] on li "A4" at bounding box center [327, 167] width 33 height 10
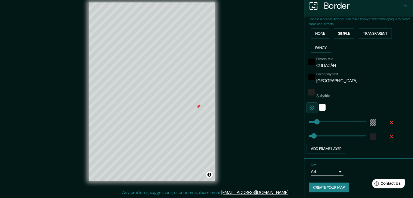
click at [329, 168] on body "Mappin Location [GEOGRAPHIC_DATA], [GEOGRAPHIC_DATA], [GEOGRAPHIC_DATA] Pins St…" at bounding box center [206, 93] width 413 height 198
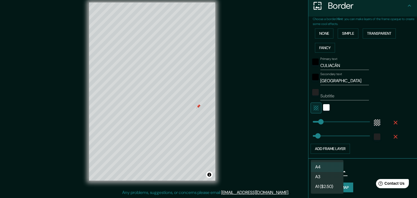
click at [332, 172] on li "A3" at bounding box center [327, 177] width 33 height 10
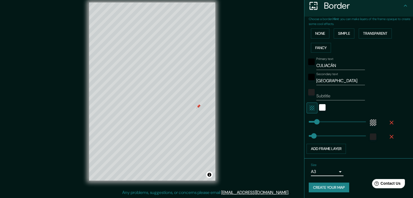
click at [326, 187] on button "Create your map" at bounding box center [328, 188] width 40 height 10
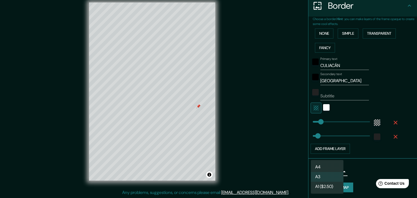
click at [328, 171] on body "Mappin Location [GEOGRAPHIC_DATA], [GEOGRAPHIC_DATA], [GEOGRAPHIC_DATA] Pins St…" at bounding box center [208, 93] width 417 height 198
click at [331, 164] on li "A4" at bounding box center [327, 167] width 33 height 10
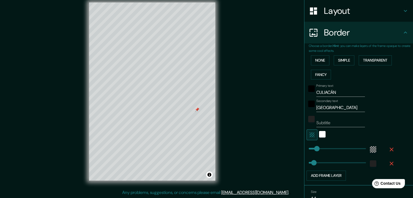
scroll to position [0, 0]
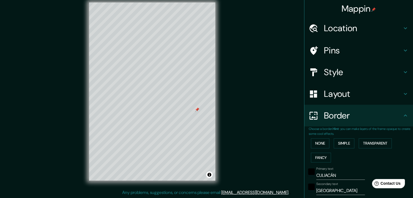
click at [342, 91] on h4 "Layout" at bounding box center [363, 93] width 78 height 11
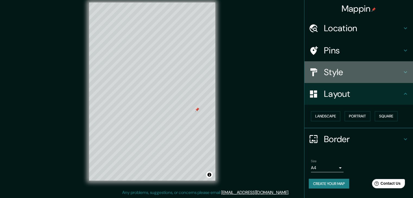
click at [340, 77] on h4 "Style" at bounding box center [363, 72] width 78 height 11
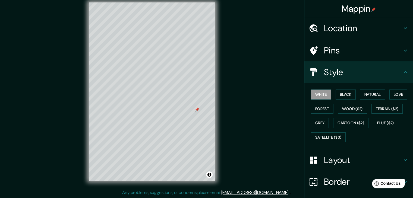
click at [334, 52] on h4 "Pins" at bounding box center [363, 50] width 78 height 11
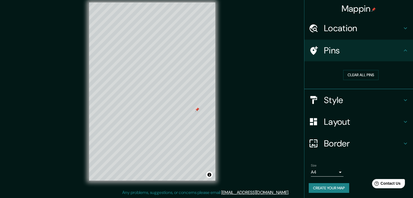
click at [340, 104] on h4 "Style" at bounding box center [363, 100] width 78 height 11
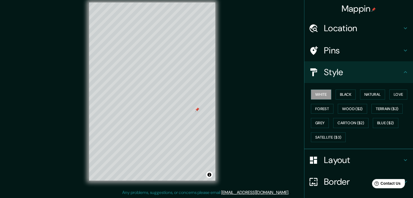
click at [333, 156] on h4 "Layout" at bounding box center [363, 160] width 78 height 11
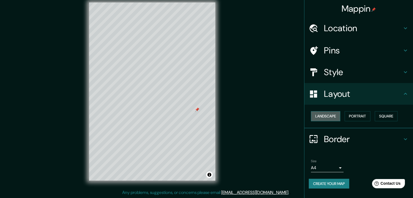
click at [327, 119] on button "Landscape" at bounding box center [325, 116] width 29 height 10
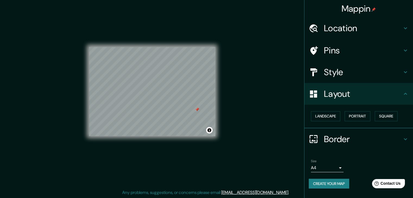
click at [353, 121] on div "Landscape [GEOGRAPHIC_DATA]" at bounding box center [360, 116] width 104 height 14
click at [391, 120] on button "Square" at bounding box center [385, 116] width 23 height 10
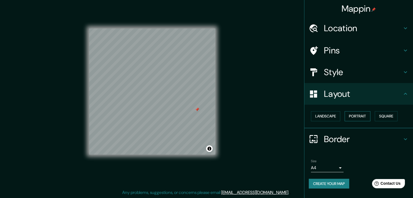
click at [362, 120] on button "Portrait" at bounding box center [357, 116] width 26 height 10
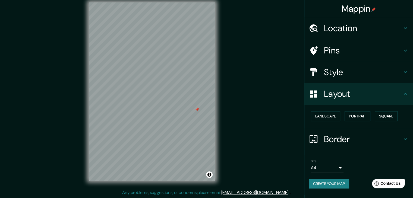
click at [337, 182] on button "Create your map" at bounding box center [328, 184] width 40 height 10
